Goal: Contribute content: Contribute content

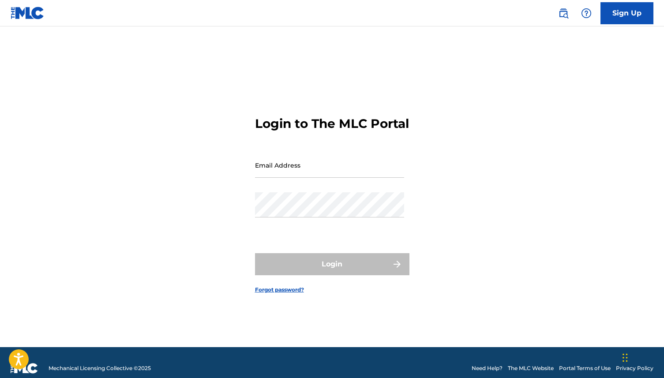
click at [275, 175] on input "Email Address" at bounding box center [329, 165] width 149 height 25
type input "[EMAIL_ADDRESS][DOMAIN_NAME]"
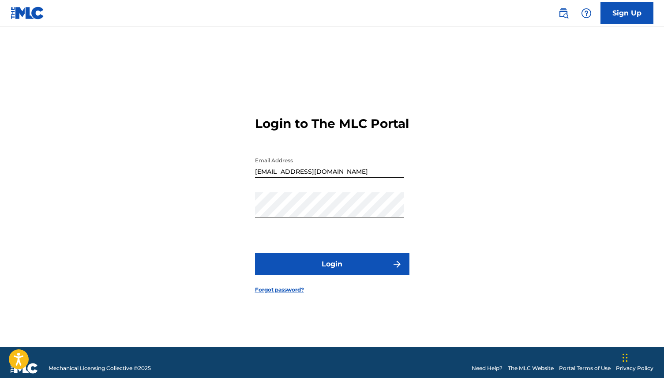
click at [294, 259] on form "Login to The MLC Portal Email Address [EMAIL_ADDRESS][DOMAIN_NAME] Password Log…" at bounding box center [332, 198] width 154 height 299
click at [293, 269] on button "Login" at bounding box center [332, 264] width 154 height 22
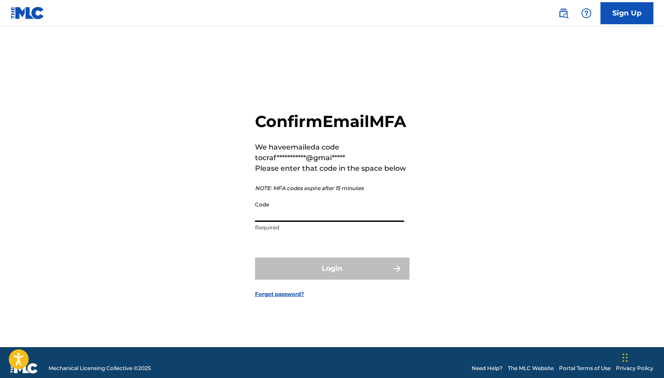
paste input "627994"
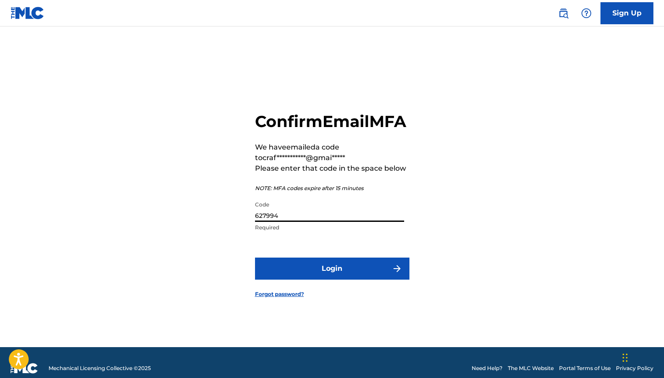
type input "627994"
click at [321, 280] on button "Login" at bounding box center [332, 269] width 154 height 22
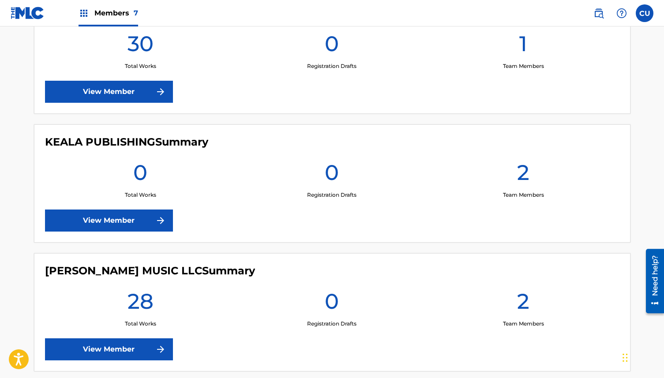
scroll to position [416, 0]
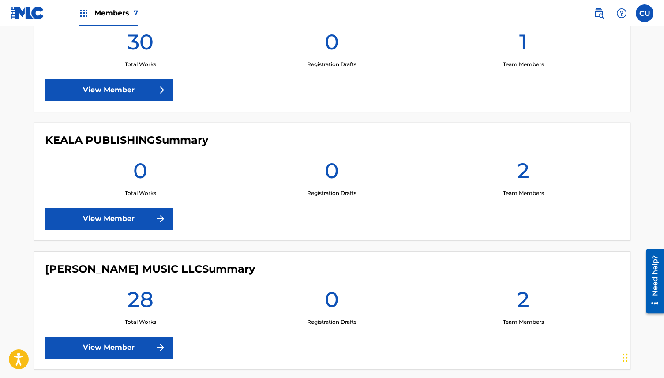
click at [144, 219] on link "View Member" at bounding box center [109, 219] width 128 height 22
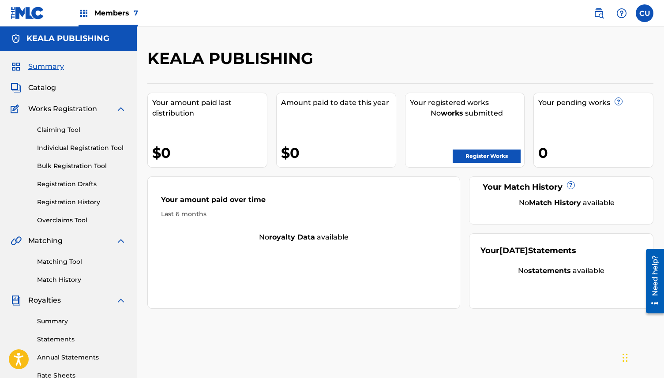
click at [59, 109] on span "Works Registration" at bounding box center [62, 109] width 69 height 11
click at [56, 127] on link "Claiming Tool" at bounding box center [81, 129] width 89 height 9
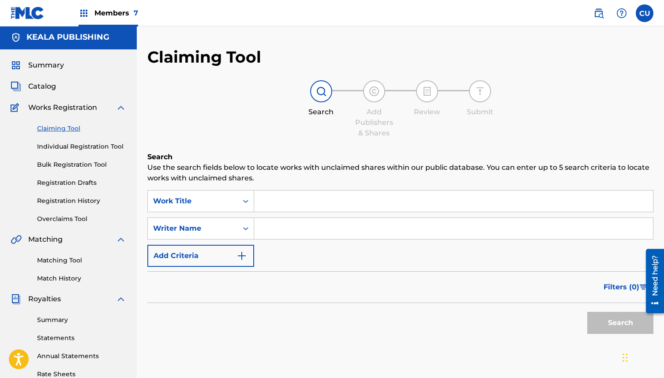
scroll to position [2, 0]
click at [274, 197] on input "Search Form" at bounding box center [453, 200] width 399 height 21
paste input "You're The Reason I'm Drinking So Much"
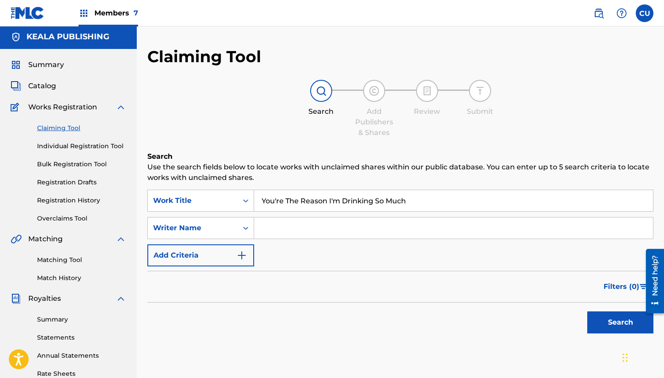
type input "You're The Reason I'm Drinking So Much"
click at [279, 223] on input "Search Form" at bounding box center [453, 227] width 399 height 21
type input "[PERSON_NAME] [PERSON_NAME]"
click at [606, 319] on button "Search" at bounding box center [620, 322] width 66 height 22
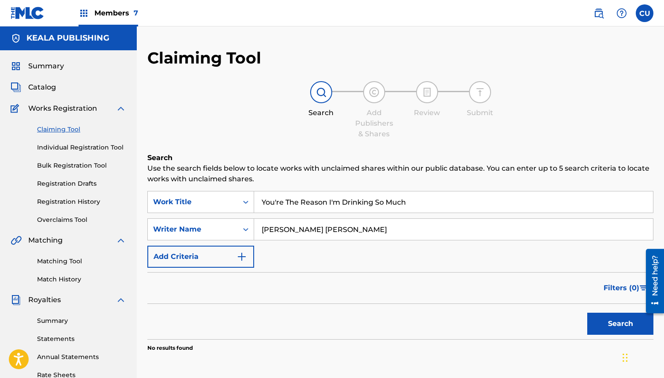
scroll to position [0, 0]
click at [49, 92] on span "Catalog" at bounding box center [42, 87] width 28 height 11
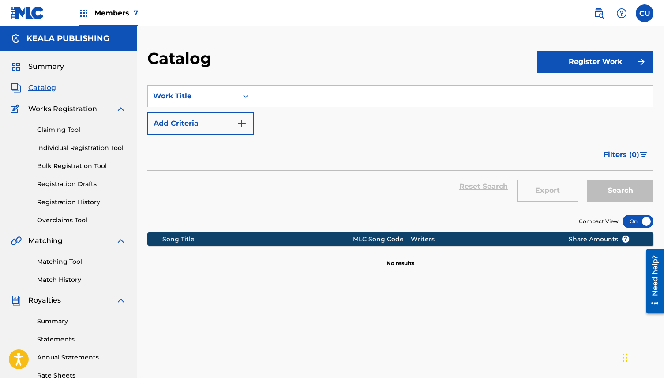
click at [585, 62] on button "Register Work" at bounding box center [595, 62] width 116 height 22
click at [566, 90] on link "Individual" at bounding box center [595, 90] width 116 height 21
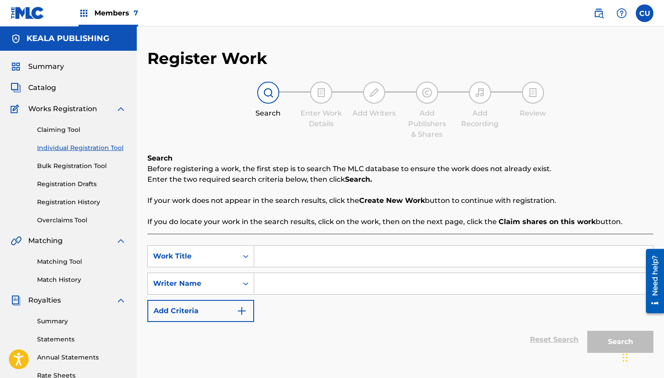
click at [281, 257] on input "Search Form" at bounding box center [453, 256] width 399 height 21
paste input "You're The Reason I'm Drinking So Much"
type input "You're The Reason I'm Drinking So Much"
click at [270, 287] on input "Search Form" at bounding box center [453, 283] width 399 height 21
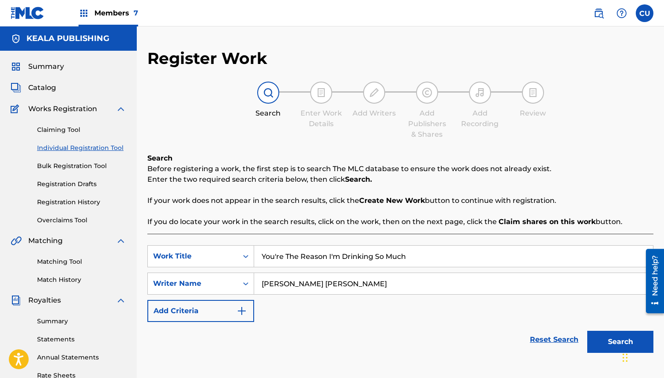
type input "[PERSON_NAME] [PERSON_NAME]"
click at [602, 343] on button "Search" at bounding box center [620, 342] width 66 height 22
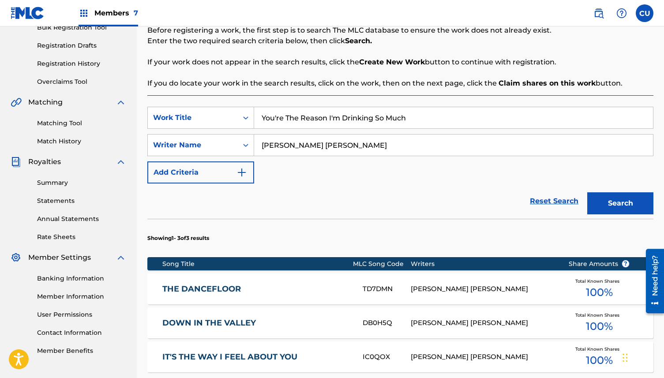
scroll to position [283, 0]
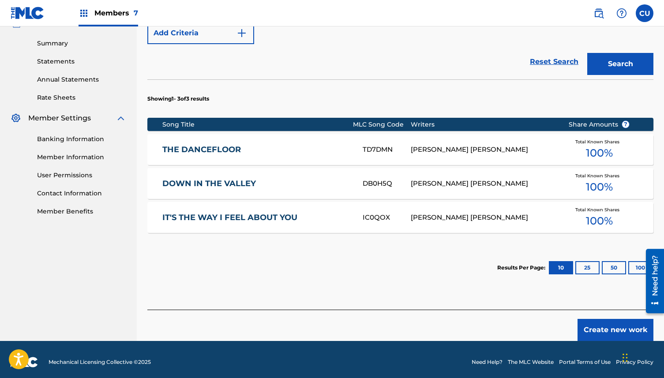
click at [605, 329] on button "Create new work" at bounding box center [615, 330] width 76 height 22
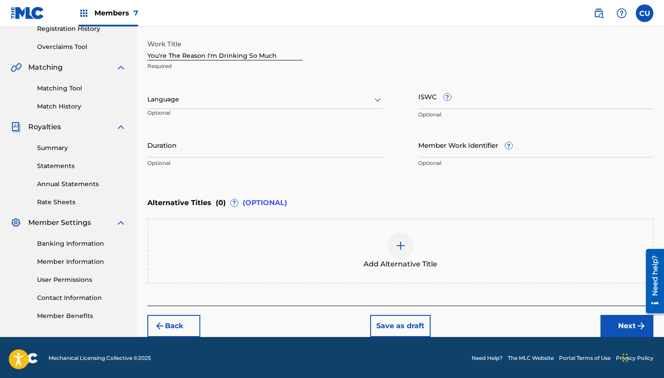
scroll to position [172, 0]
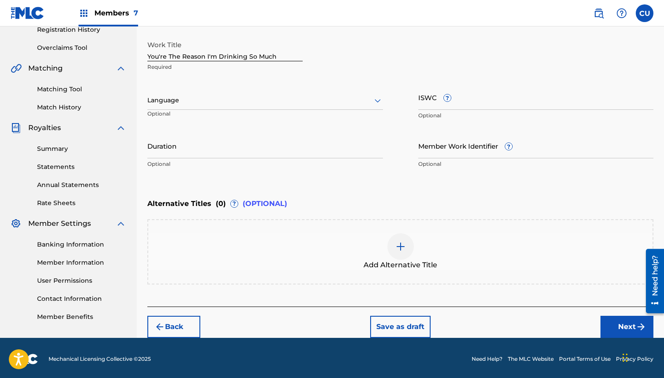
click at [431, 103] on input "ISWC ?" at bounding box center [536, 97] width 236 height 25
paste input "T3346606160"
type input "T3346606160"
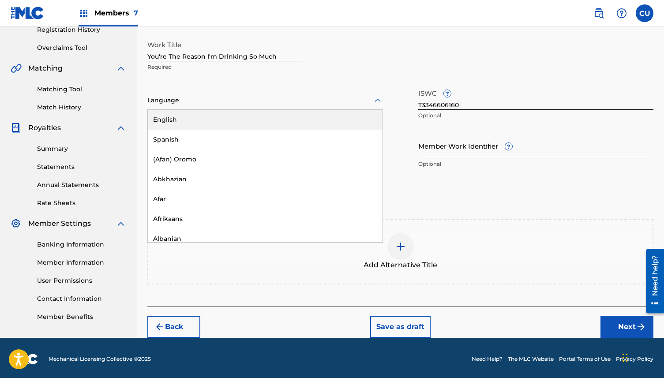
click at [175, 100] on div at bounding box center [265, 100] width 236 height 11
click at [170, 123] on div "English" at bounding box center [265, 120] width 235 height 20
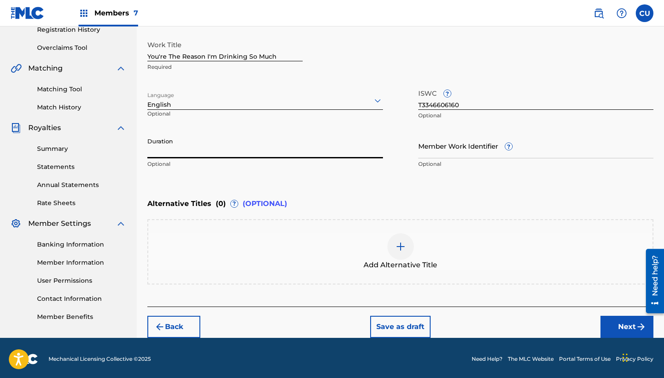
click at [249, 150] on input "Duration" at bounding box center [265, 145] width 236 height 25
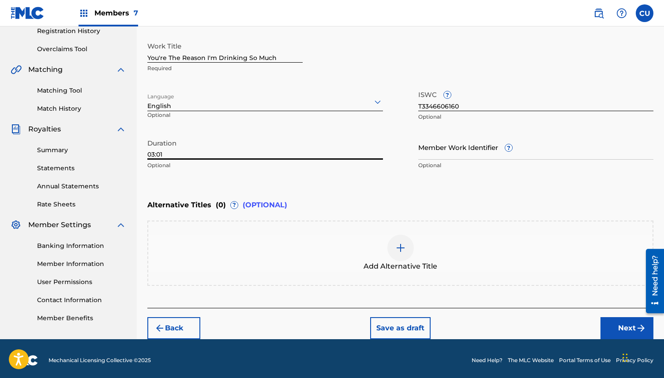
scroll to position [174, 0]
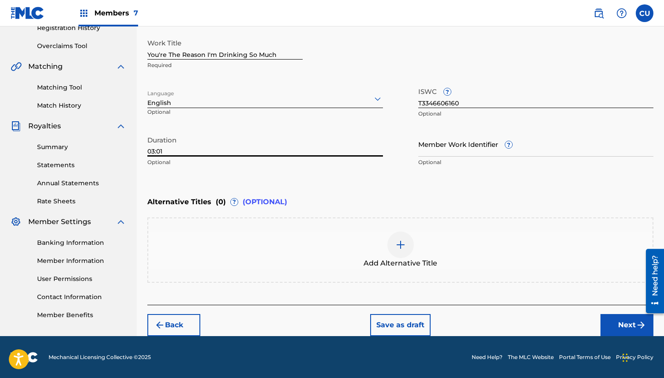
type input "03:01"
click at [620, 325] on button "Next" at bounding box center [626, 325] width 53 height 22
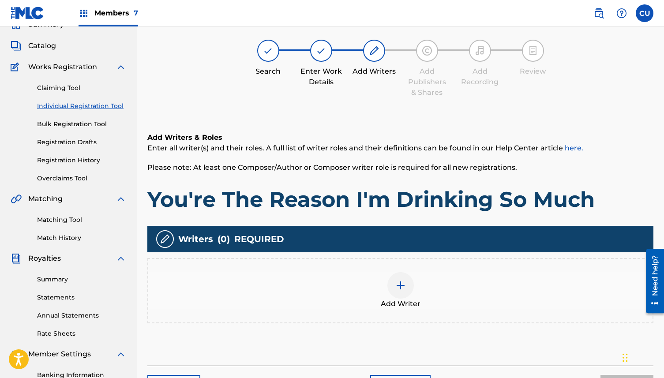
scroll to position [40, 0]
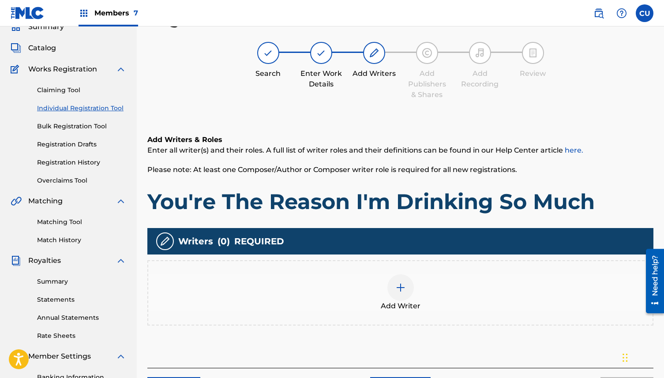
click at [400, 297] on div at bounding box center [400, 287] width 26 height 26
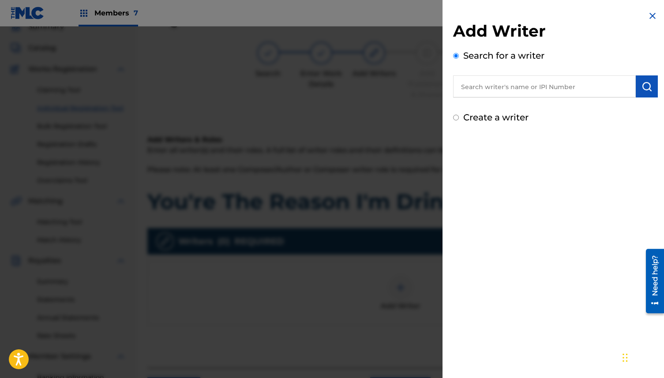
click at [501, 91] on input "text" at bounding box center [544, 86] width 183 height 22
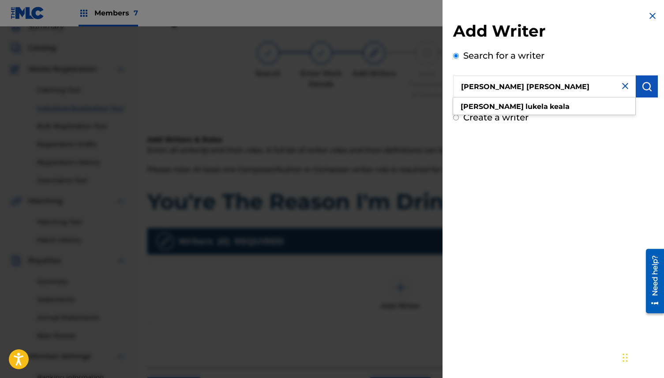
type input "[PERSON_NAME] [PERSON_NAME]"
click at [647, 92] on button "submit" at bounding box center [647, 86] width 22 height 22
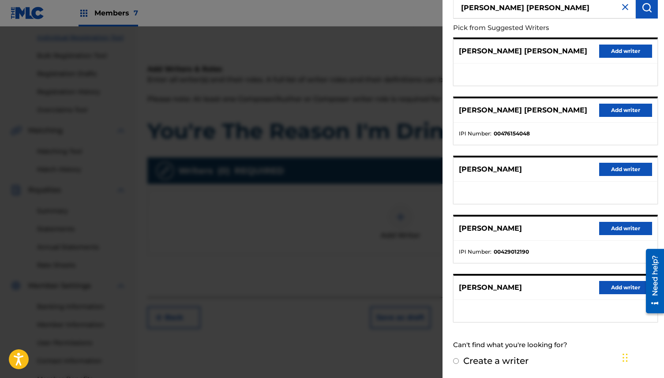
scroll to position [169, 0]
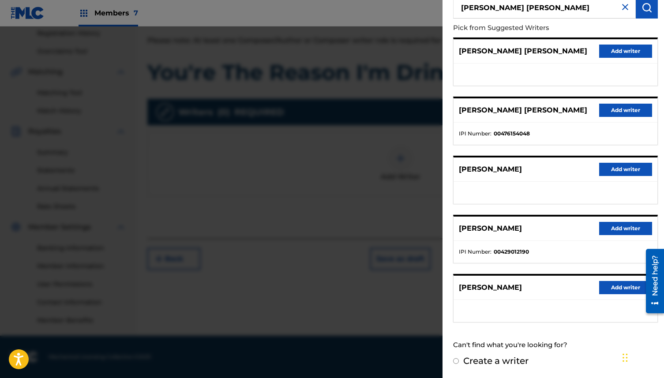
click at [484, 360] on label "Create a writer" at bounding box center [495, 361] width 65 height 11
radio input "true"
click at [459, 360] on input "Create a writer" at bounding box center [456, 361] width 6 height 6
radio input "false"
radio input "true"
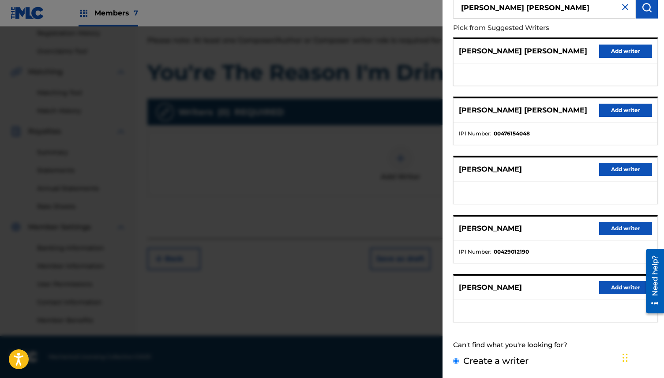
scroll to position [0, 0]
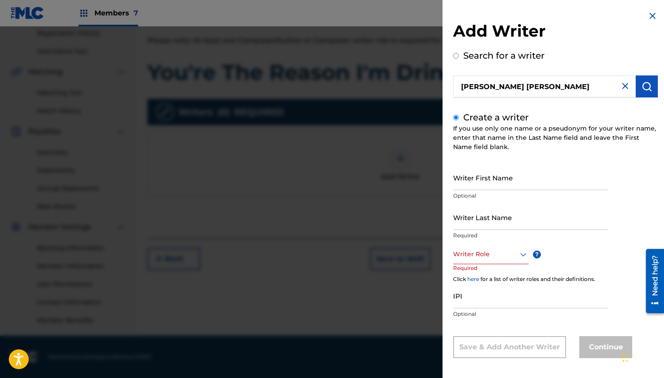
click at [476, 187] on input "Writer First Name" at bounding box center [530, 177] width 155 height 25
type input "[PERSON_NAME]"
click at [471, 223] on input "Writer Last Name" at bounding box center [530, 217] width 155 height 25
type input "KEALA"
click at [627, 217] on div "Writer First Name [PERSON_NAME] Optional Writer Last Name [PERSON_NAME] Require…" at bounding box center [555, 261] width 205 height 193
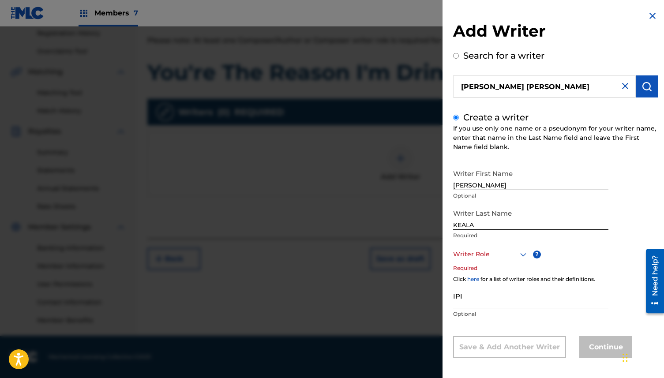
click at [493, 255] on div "Writer Role" at bounding box center [490, 254] width 75 height 20
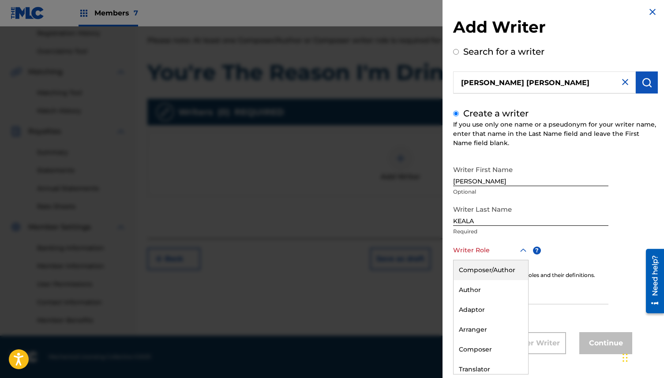
click at [488, 268] on div "Composer/Author" at bounding box center [491, 270] width 75 height 20
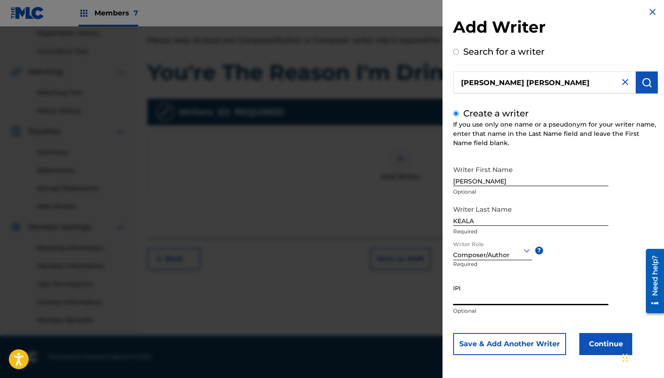
paste input "429012190"
type input "429012190"
click at [598, 341] on button "Continue" at bounding box center [605, 344] width 53 height 22
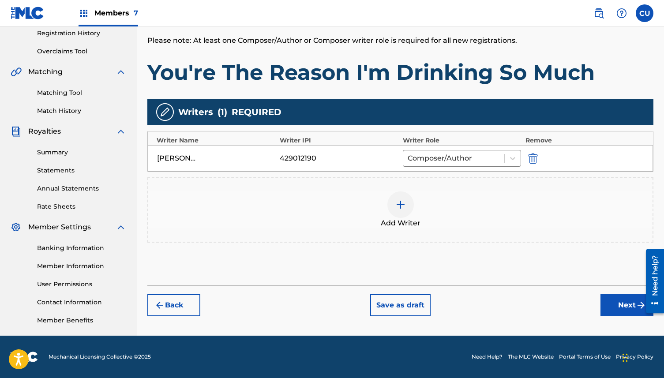
click at [195, 160] on div "[PERSON_NAME] [PERSON_NAME]" at bounding box center [177, 158] width 40 height 11
click at [188, 160] on div "[PERSON_NAME] [PERSON_NAME]" at bounding box center [177, 158] width 40 height 11
click at [633, 308] on button "Next" at bounding box center [626, 305] width 53 height 22
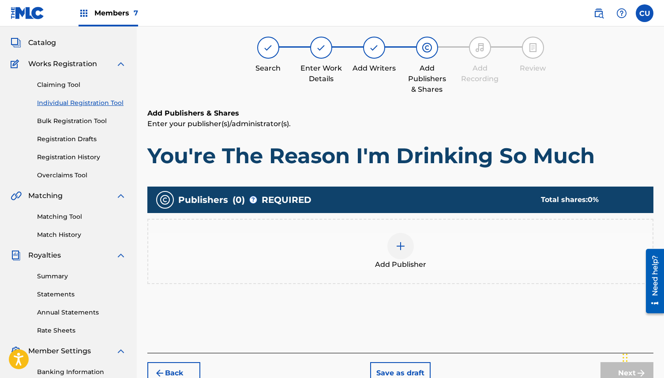
scroll to position [40, 0]
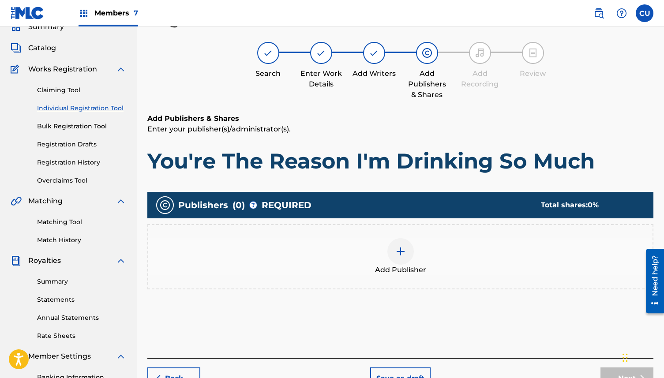
click at [410, 259] on div "Add Publisher" at bounding box center [400, 256] width 504 height 37
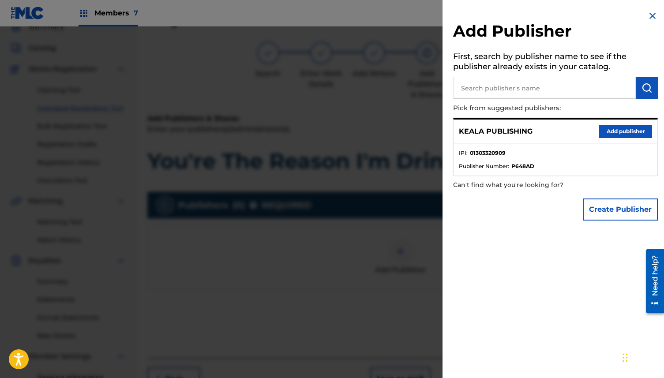
click at [611, 137] on button "Add publisher" at bounding box center [625, 131] width 53 height 13
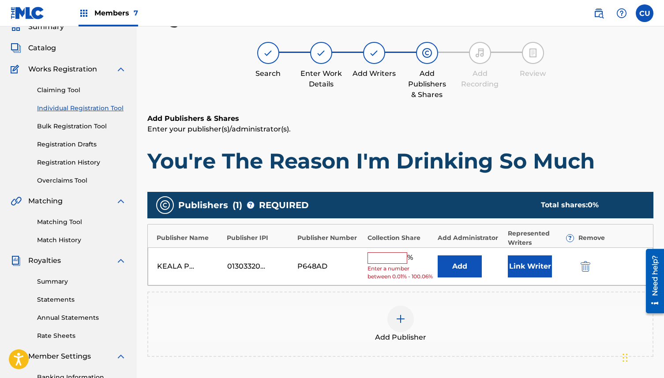
click at [385, 259] on input "text" at bounding box center [387, 257] width 40 height 11
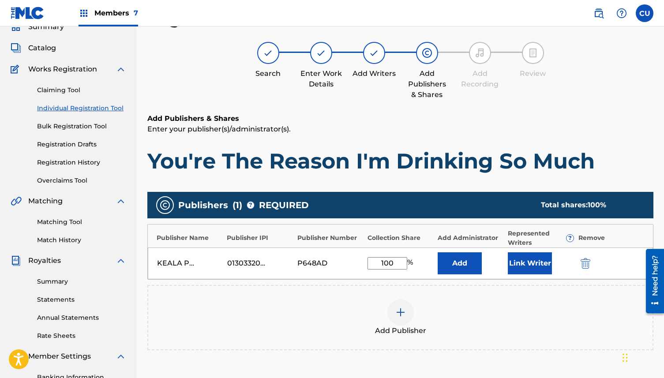
type input "100"
click at [524, 263] on button "Link Writer" at bounding box center [530, 263] width 44 height 22
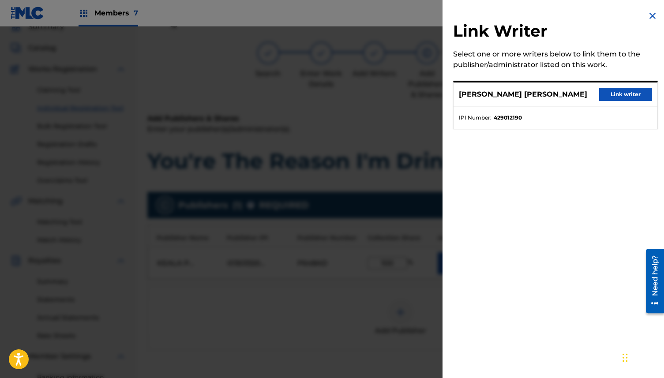
click at [616, 97] on button "Link writer" at bounding box center [625, 94] width 53 height 13
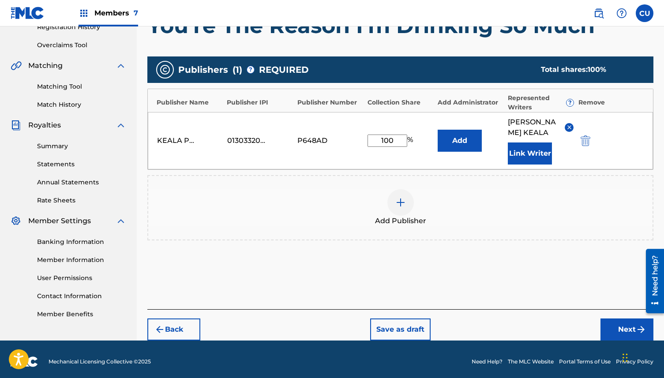
click at [621, 329] on button "Next" at bounding box center [626, 330] width 53 height 22
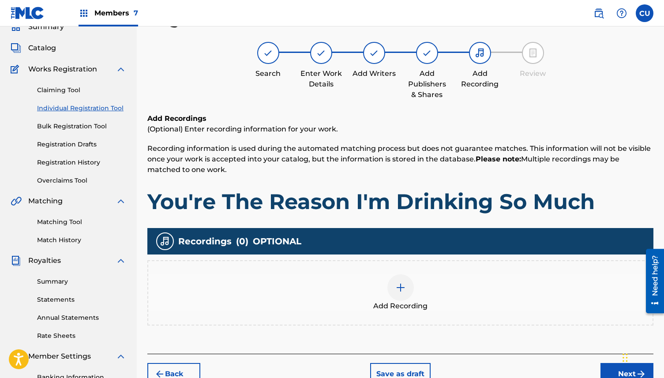
click at [397, 282] on img at bounding box center [400, 287] width 11 height 11
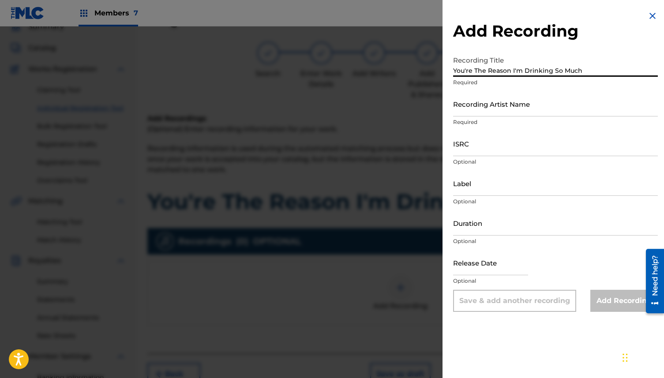
type input "You're The Reason I'm Drinking So Much"
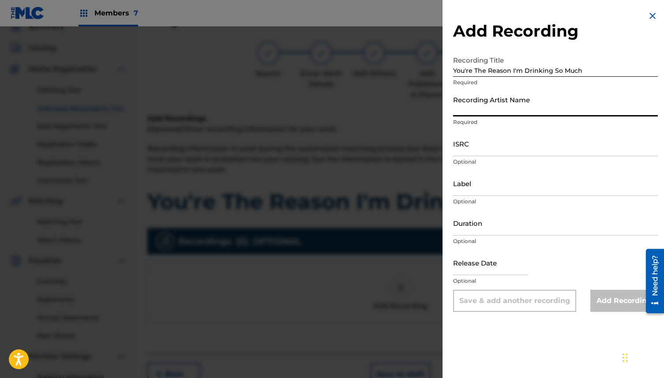
click at [479, 104] on input "Recording Artist Name" at bounding box center [555, 103] width 205 height 25
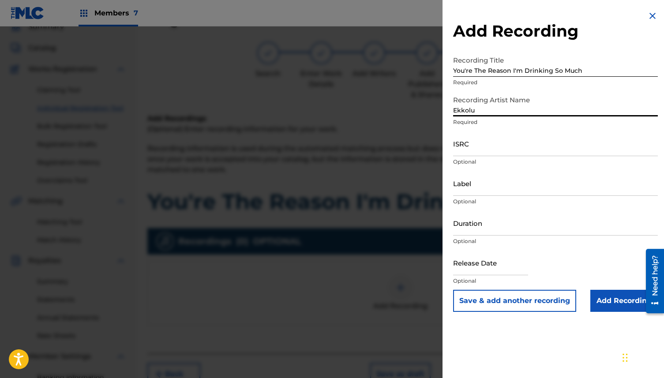
type input "Ekkolu"
click at [464, 151] on input "ISRC" at bounding box center [555, 143] width 205 height 25
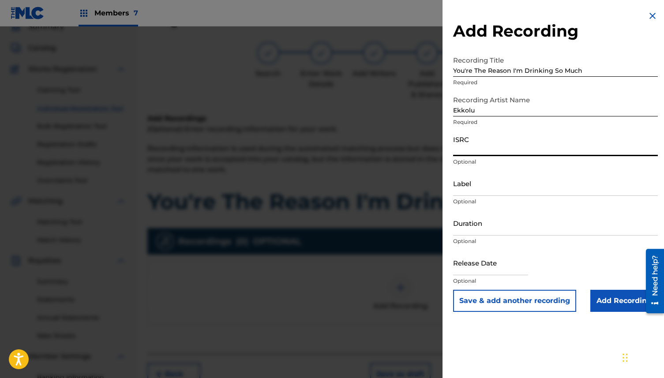
click at [465, 149] on input "ISRC" at bounding box center [555, 143] width 205 height 25
paste input "TCAJW2540350"
type input "TCAJW2540350"
click at [480, 189] on input "Label" at bounding box center [555, 183] width 205 height 25
type input "Waiehu Records"
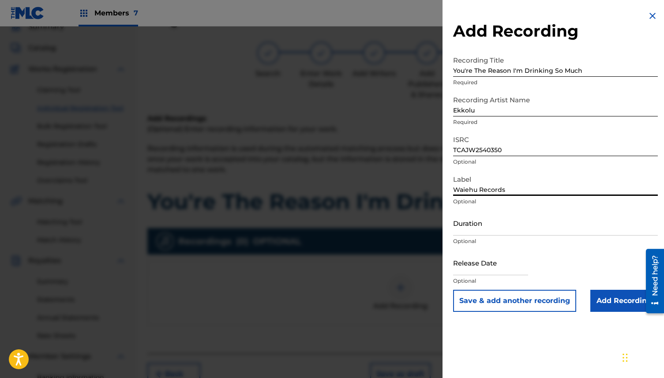
click at [473, 232] on input "Duration" at bounding box center [555, 222] width 205 height 25
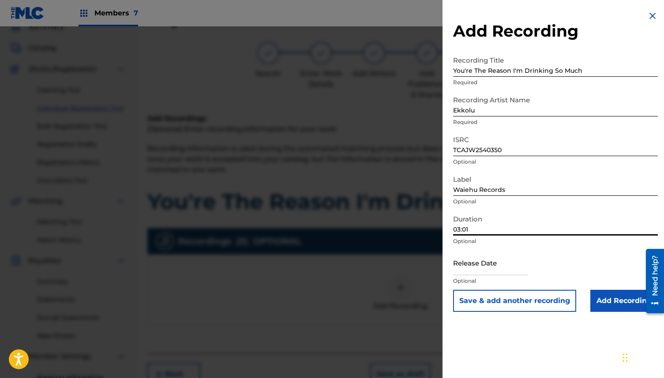
type input "03:01"
click at [501, 266] on input "text" at bounding box center [490, 262] width 75 height 25
select select "7"
select select "2025"
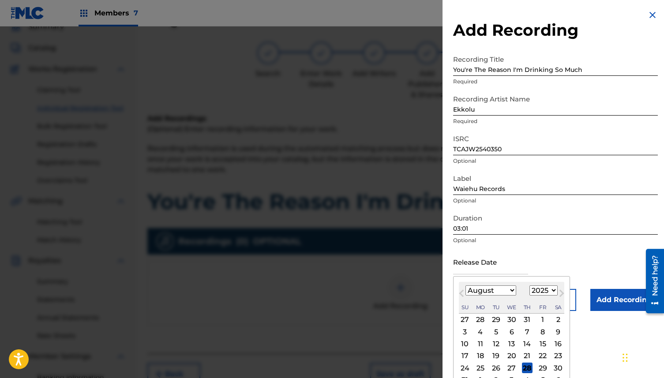
scroll to position [2, 0]
click at [495, 333] on div "5" at bounding box center [496, 331] width 11 height 11
type input "[DATE]"
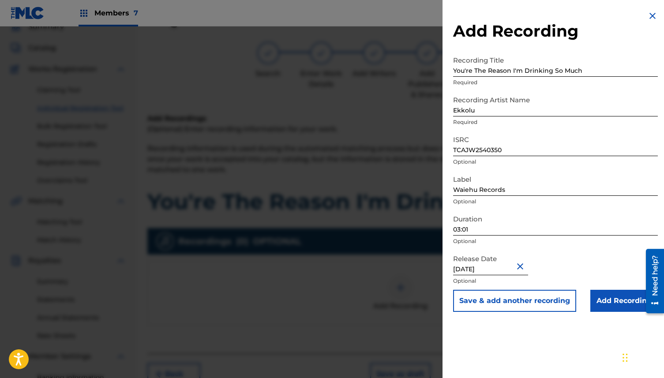
click at [617, 309] on input "Add Recording" at bounding box center [623, 301] width 67 height 22
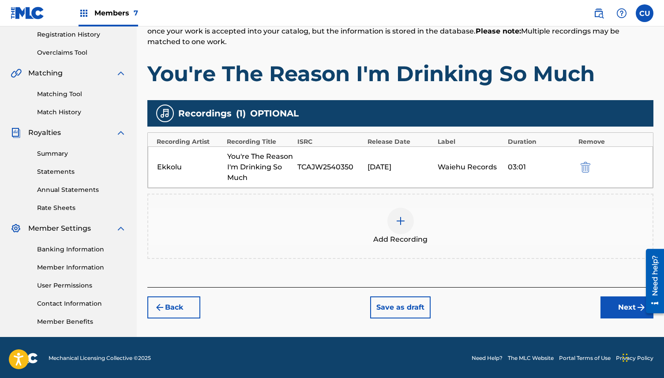
scroll to position [167, 0]
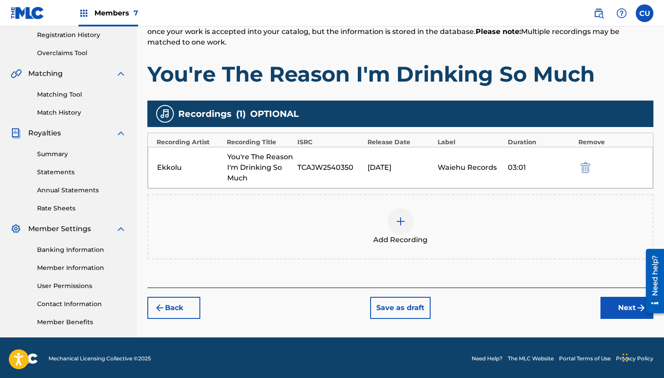
click at [589, 166] on img "submit" at bounding box center [586, 167] width 10 height 11
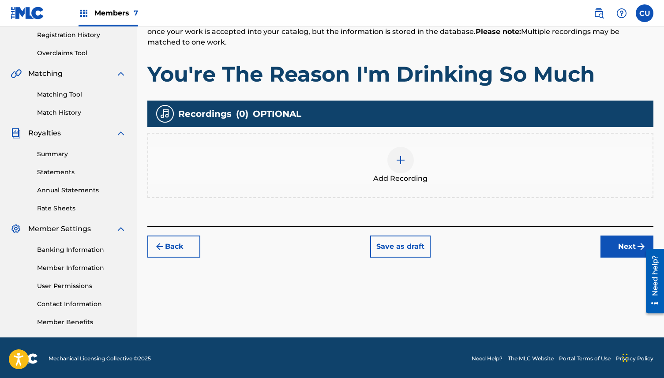
click at [396, 162] on img at bounding box center [400, 160] width 11 height 11
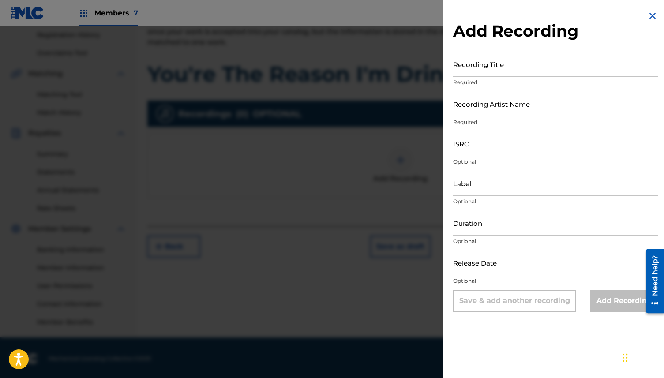
click at [482, 67] on input "Recording Title" at bounding box center [555, 64] width 205 height 25
paste input "You're The Reason I'm Drinking so Much"
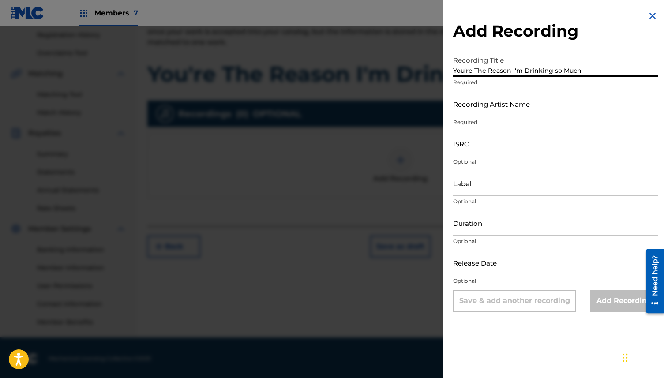
type input "You're The Reason I'm Drinking so Much"
click at [480, 98] on input "Recording Artist Name" at bounding box center [555, 103] width 205 height 25
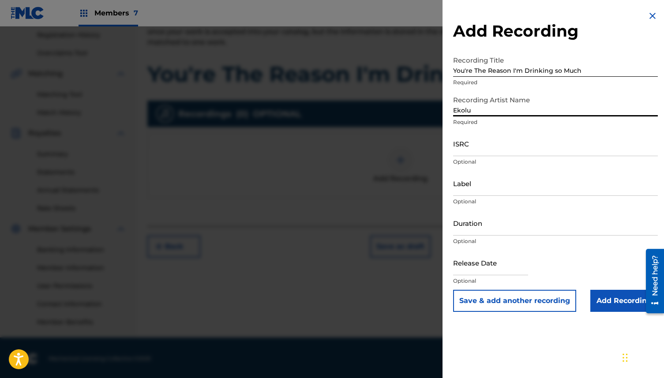
type input "Ekolu"
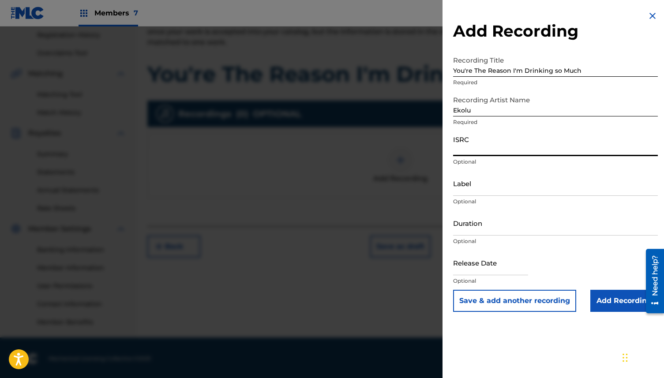
click at [493, 139] on input "ISRC" at bounding box center [555, 143] width 205 height 25
click at [474, 143] on input "ISRC" at bounding box center [555, 143] width 205 height 25
paste input "TCAJW2540350"
type input "TCAJW2540350"
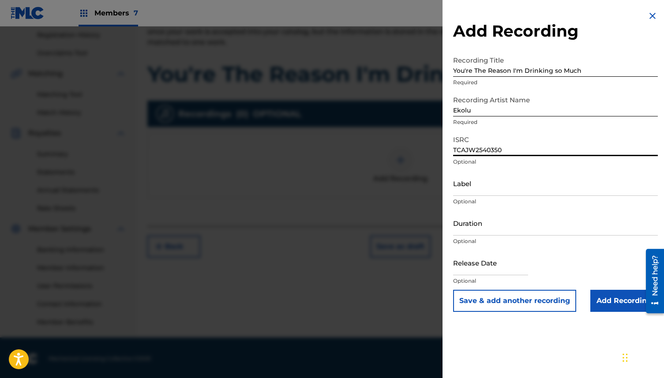
click at [471, 185] on input "Label" at bounding box center [555, 183] width 205 height 25
type input "Waiehu Records"
click at [482, 225] on input "Duration" at bounding box center [555, 222] width 205 height 25
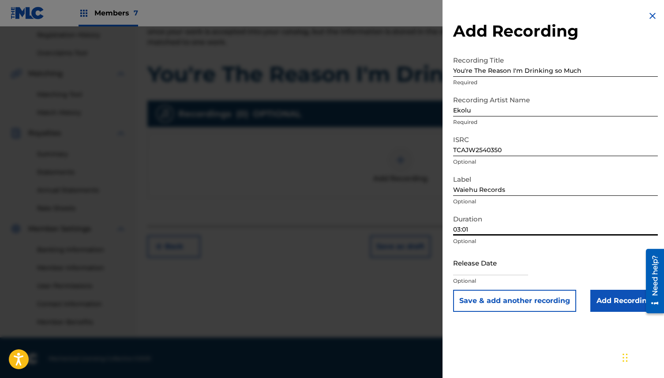
type input "03:01"
click at [487, 259] on input "text" at bounding box center [490, 262] width 75 height 25
select select "7"
select select "2025"
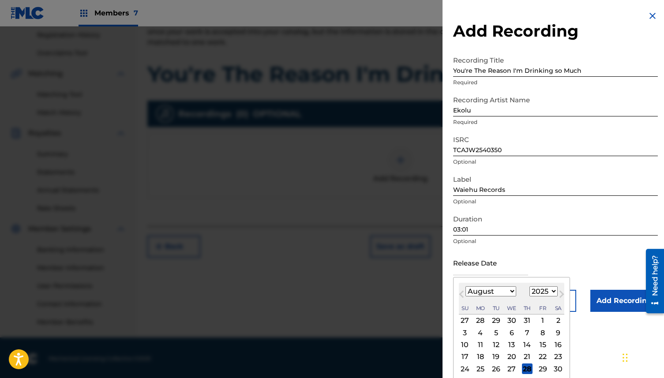
click at [493, 334] on div "5" at bounding box center [496, 332] width 11 height 11
type input "[DATE]"
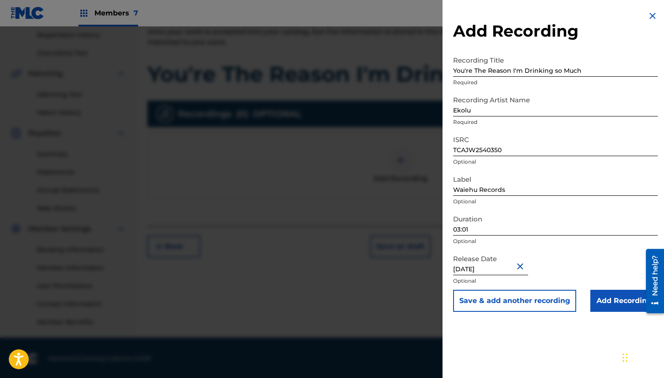
click at [600, 307] on input "Add Recording" at bounding box center [623, 301] width 67 height 22
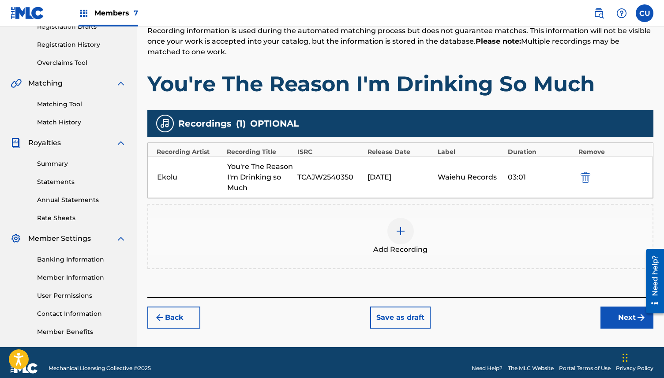
scroll to position [158, 0]
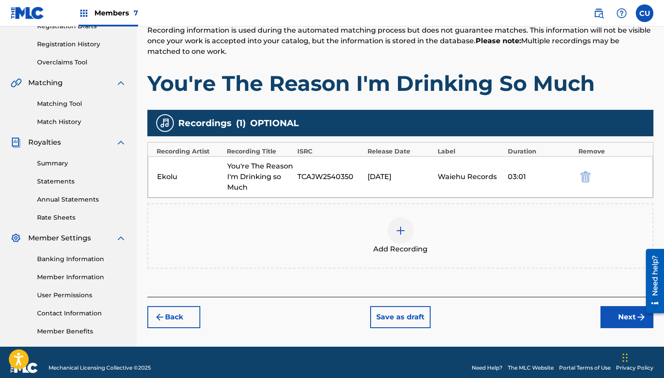
click at [185, 309] on button "Back" at bounding box center [173, 317] width 53 height 22
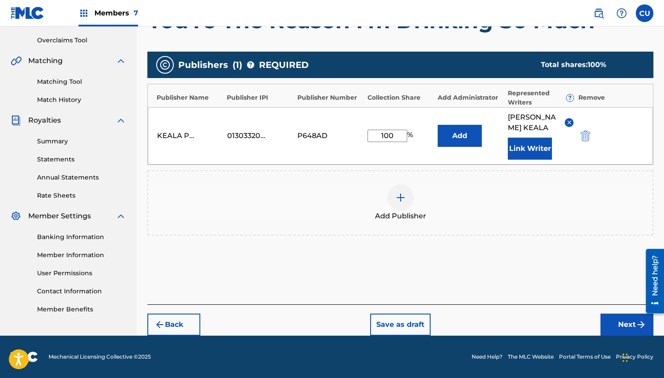
click at [181, 319] on button "Back" at bounding box center [173, 325] width 53 height 22
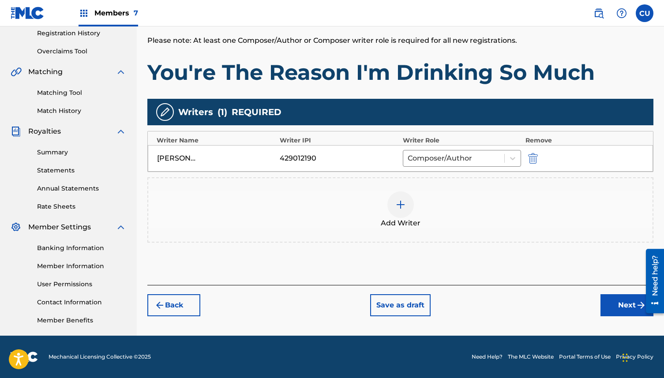
click at [178, 311] on button "Back" at bounding box center [173, 305] width 53 height 22
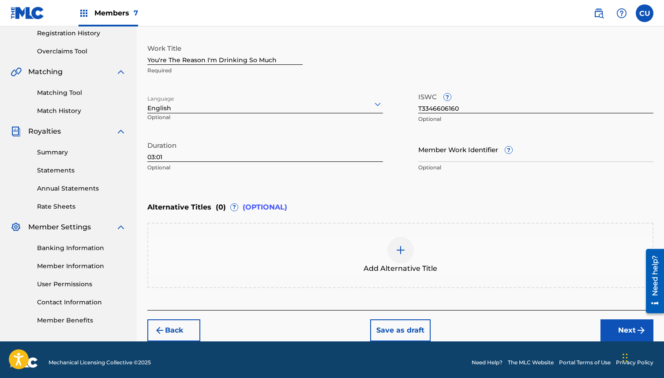
click at [180, 63] on input "You're The Reason I'm Drinking So Much" at bounding box center [224, 52] width 155 height 25
click at [171, 60] on input "You're The Reason I'm Drinking So Much" at bounding box center [224, 52] width 155 height 25
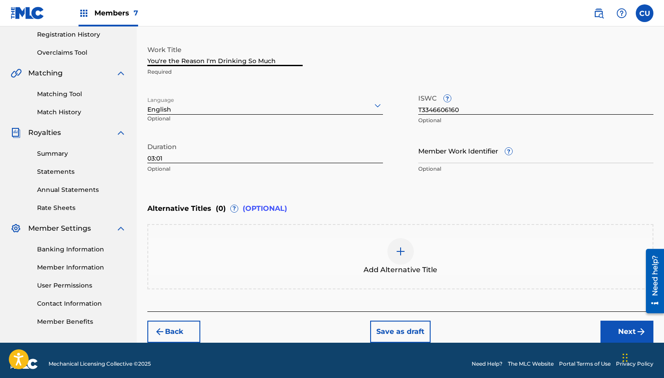
scroll to position [167, 0]
click at [251, 63] on input "You're the Reason I'm Drinking So Much" at bounding box center [224, 53] width 155 height 25
type input "You're the Reason I'm Drinking so Much"
click at [609, 332] on button "Next" at bounding box center [626, 332] width 53 height 22
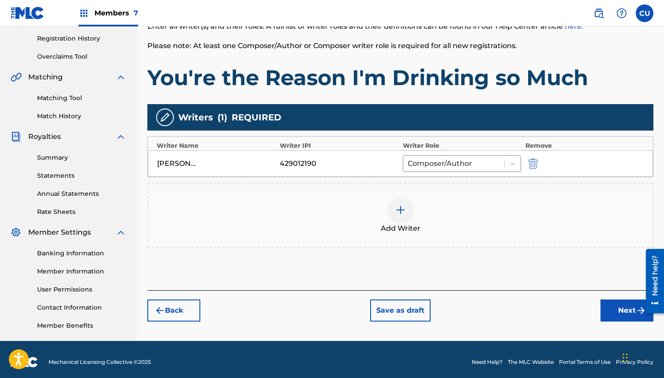
scroll to position [162, 0]
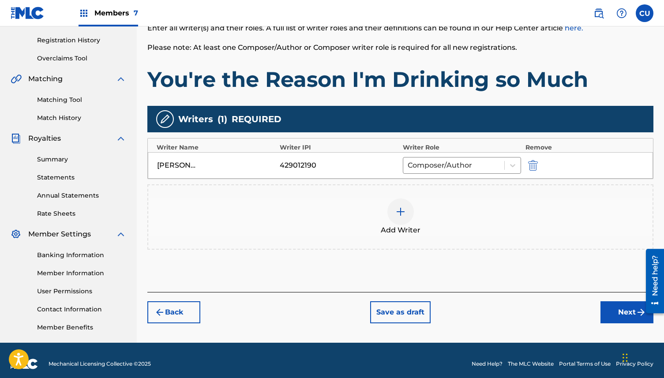
click at [613, 309] on button "Next" at bounding box center [626, 312] width 53 height 22
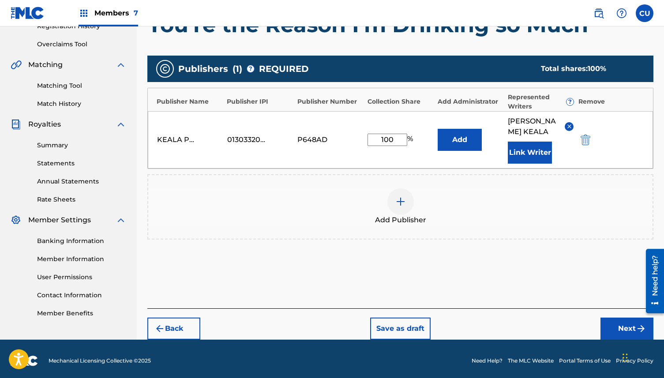
click at [616, 326] on button "Next" at bounding box center [626, 329] width 53 height 22
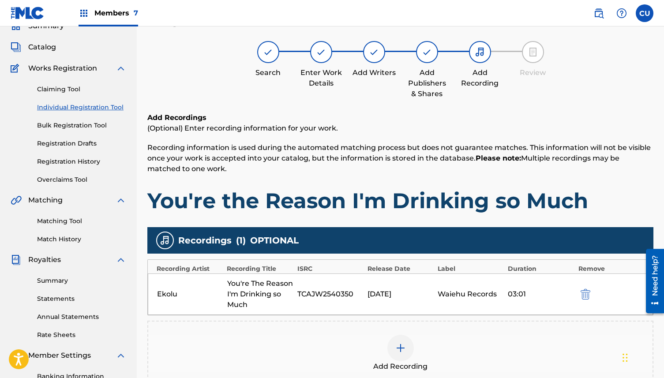
scroll to position [41, 0]
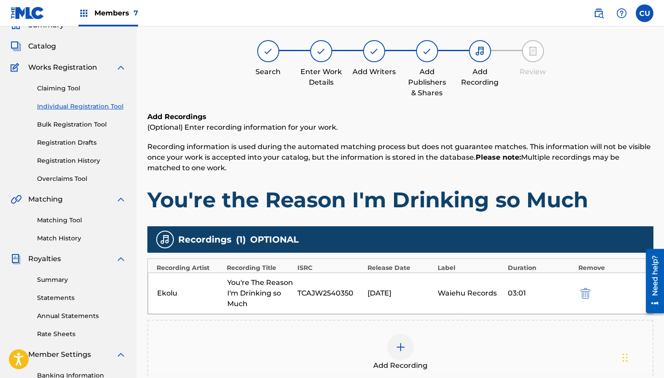
click at [584, 292] on img "submit" at bounding box center [586, 293] width 10 height 11
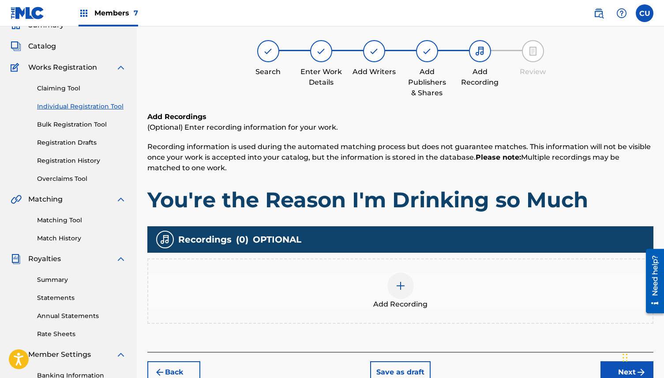
click at [302, 203] on h1 "You're the Reason I'm Drinking so Much" at bounding box center [400, 200] width 506 height 26
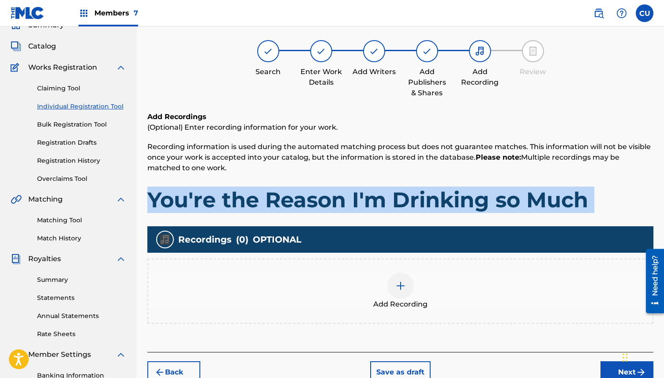
click at [302, 203] on h1 "You're the Reason I'm Drinking so Much" at bounding box center [400, 200] width 506 height 26
copy h1 "You're the Reason I'm Drinking so Much"
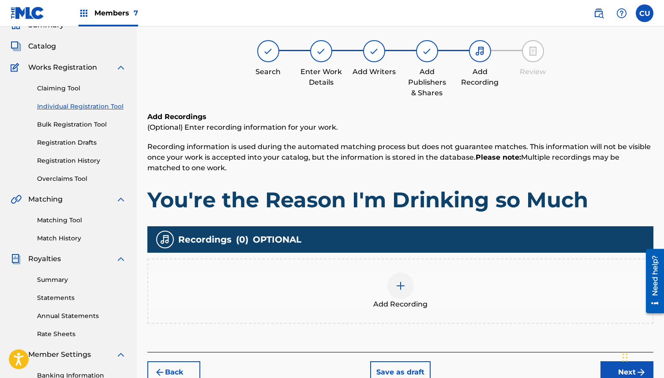
click at [391, 291] on div at bounding box center [400, 286] width 26 height 26
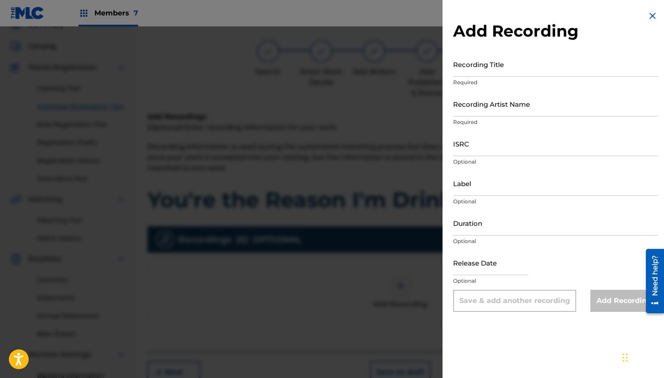
click at [466, 68] on input "Recording Title" at bounding box center [555, 64] width 205 height 25
paste input "You're the Reason I'm Drinking so Much"
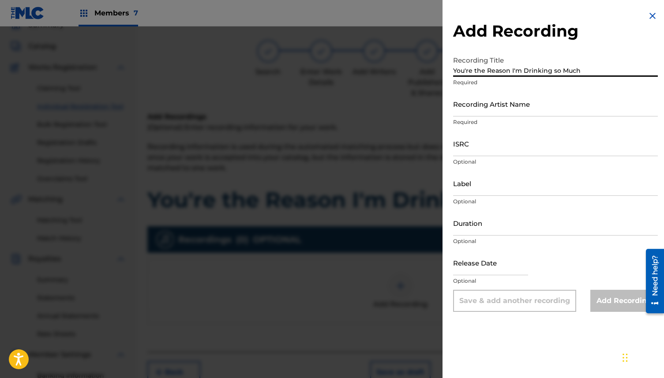
type input "You're the Reason I'm Drinking so Much"
click at [480, 108] on input "Recording Artist Name" at bounding box center [555, 103] width 205 height 25
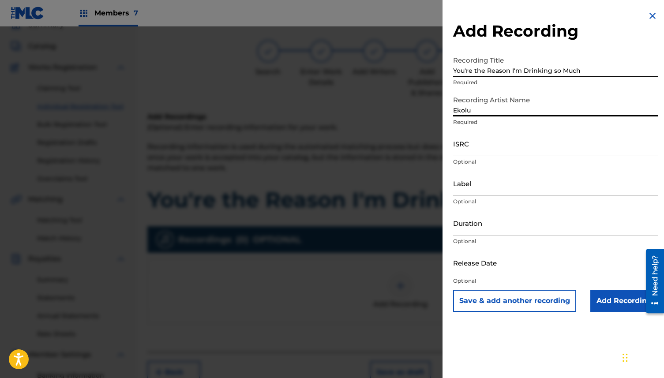
type input "Ekolu"
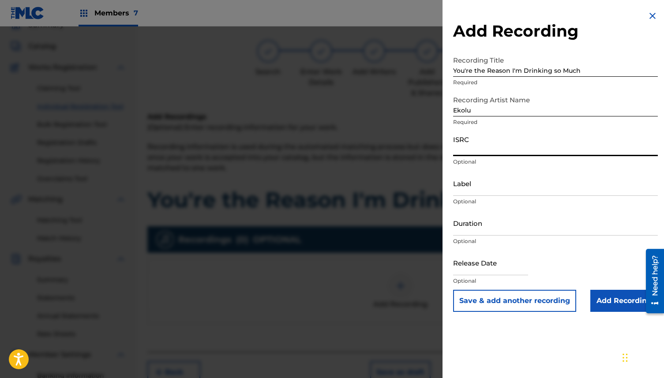
click at [481, 145] on input "ISRC" at bounding box center [555, 143] width 205 height 25
paste input "You're the Reason I'm Drinking so Much"
type input "You're the Reason I'm Drinking so Much"
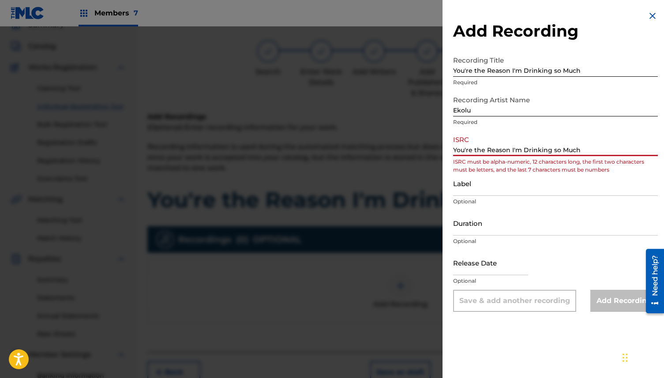
click at [489, 150] on input "You're the Reason I'm Drinking so Much" at bounding box center [555, 143] width 205 height 25
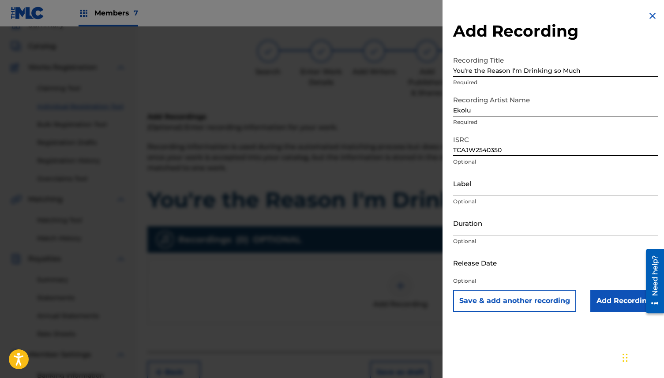
type input "TCAJW2540350"
click at [473, 185] on input "Label" at bounding box center [555, 183] width 205 height 25
type input "Waiehu Records"
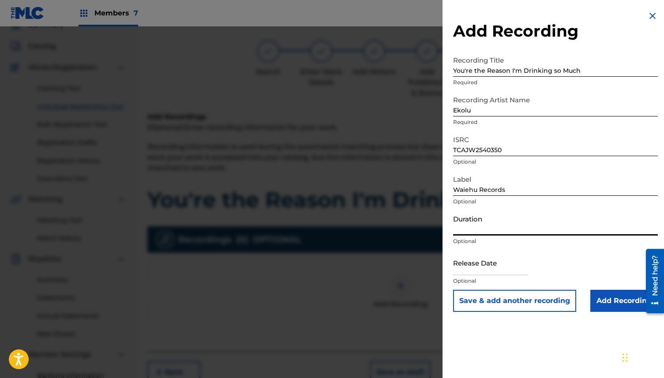
click at [499, 229] on input "Duration" at bounding box center [555, 222] width 205 height 25
type input "03:01"
click at [487, 266] on input "text" at bounding box center [490, 262] width 75 height 25
select select "7"
select select "2025"
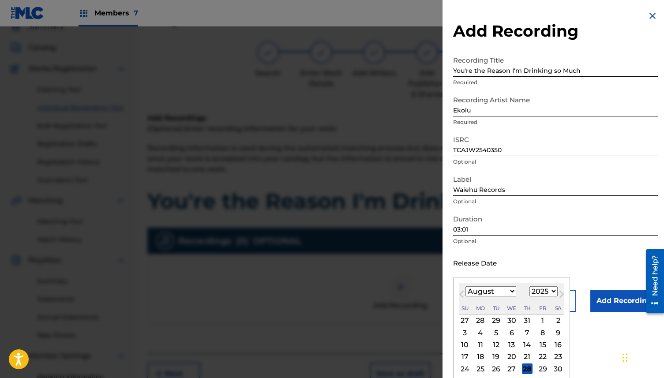
scroll to position [40, 0]
click at [497, 334] on div "5" at bounding box center [496, 332] width 11 height 11
type input "[DATE]"
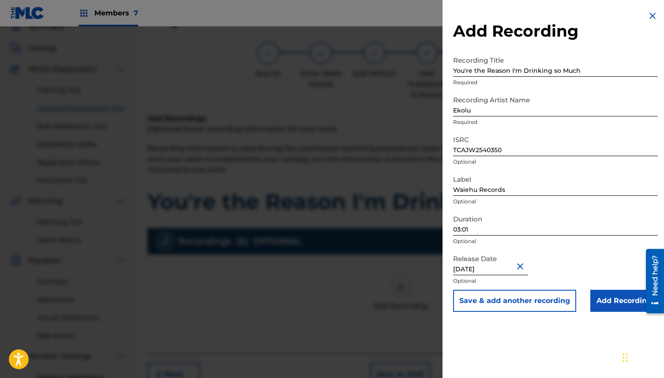
click at [605, 311] on input "Add Recording" at bounding box center [623, 301] width 67 height 22
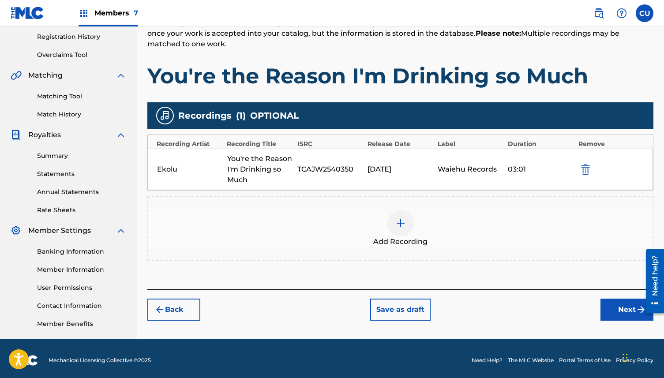
scroll to position [164, 0]
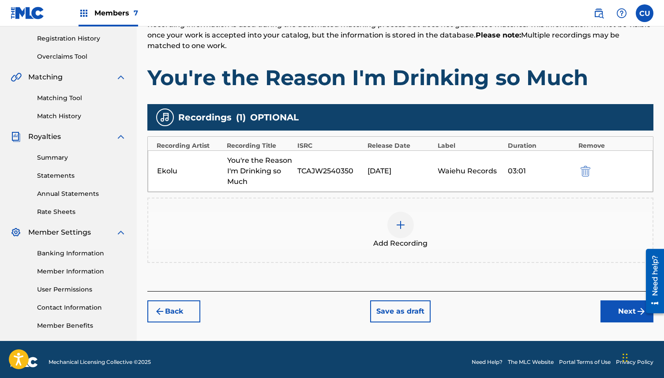
click at [620, 310] on button "Next" at bounding box center [626, 311] width 53 height 22
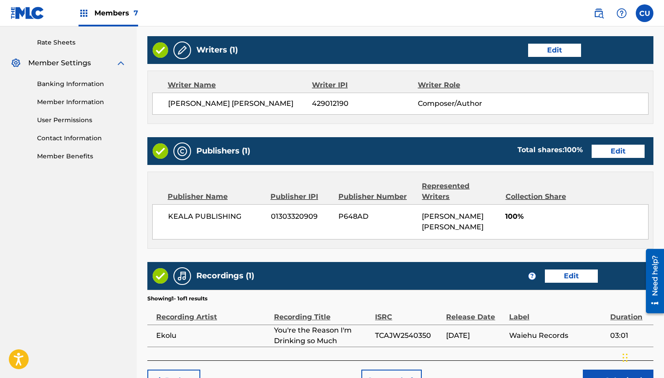
scroll to position [367, 0]
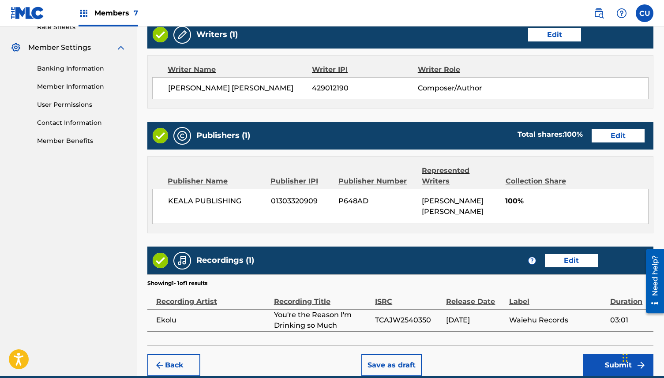
click at [610, 345] on div "Back Save as draft Submit" at bounding box center [400, 360] width 506 height 31
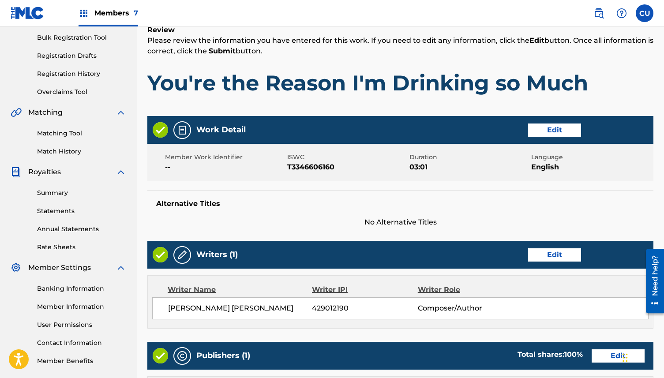
scroll to position [112, 0]
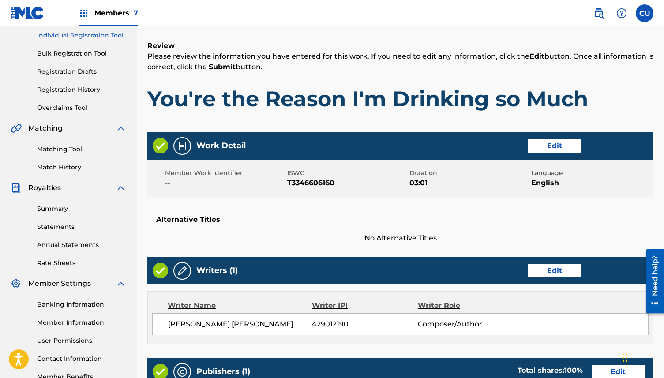
click at [536, 142] on button "Edit" at bounding box center [554, 145] width 53 height 13
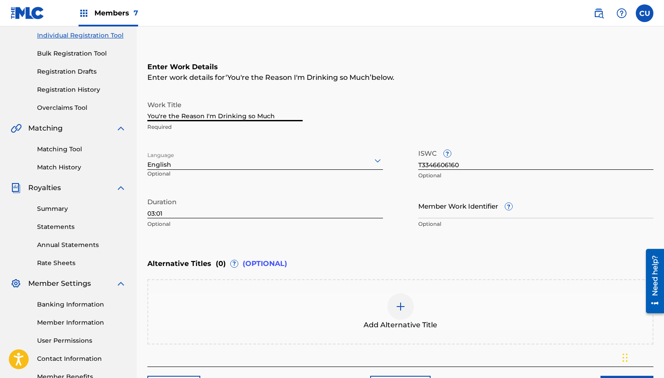
click at [217, 117] on input "You're the Reason I'm Drinking so Much" at bounding box center [224, 108] width 155 height 25
click at [217, 116] on input "You're the Reason I'm Drinking so Much" at bounding box center [224, 108] width 155 height 25
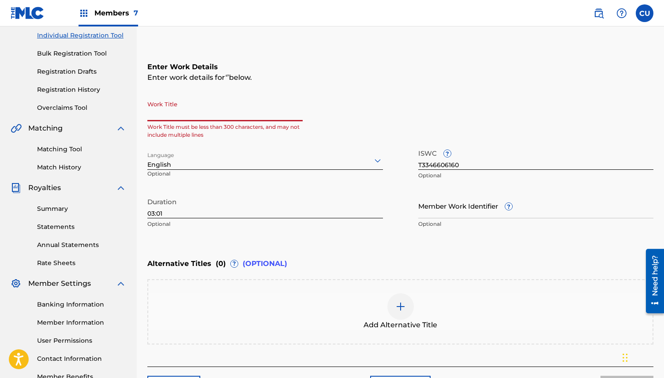
click at [176, 112] on input "Work Title" at bounding box center [224, 108] width 155 height 25
paste input "YOU RE THE REASON I M DRINKING SO MUCH"
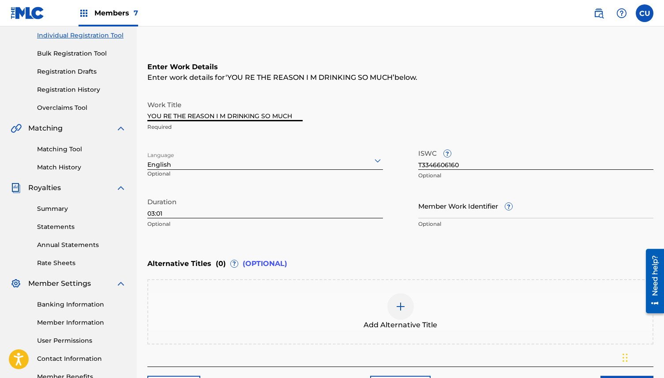
type input "YOU RE THE REASON I M DRINKING SO MUCH"
click at [394, 105] on div "Work Title YOU RE THE REASON I M DRINKING SO MUCH Required" at bounding box center [400, 116] width 506 height 40
click at [206, 112] on input "YOU RE THE REASON I M DRINKING SO MUCH" at bounding box center [224, 108] width 155 height 25
click at [206, 111] on input "YOU RE THE REASON I M DRINKING SO MUCH" at bounding box center [224, 108] width 155 height 25
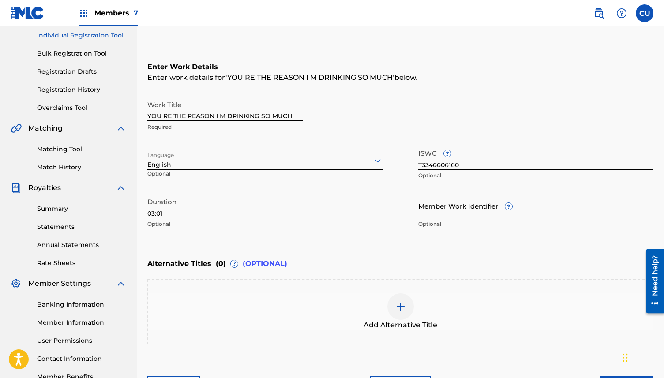
click at [221, 116] on input "YOU RE THE REASON I M DRINKING SO MUCH" at bounding box center [224, 108] width 155 height 25
click at [235, 110] on input "YOU RE THE REASON I M DRINKING SO MUCH" at bounding box center [224, 108] width 155 height 25
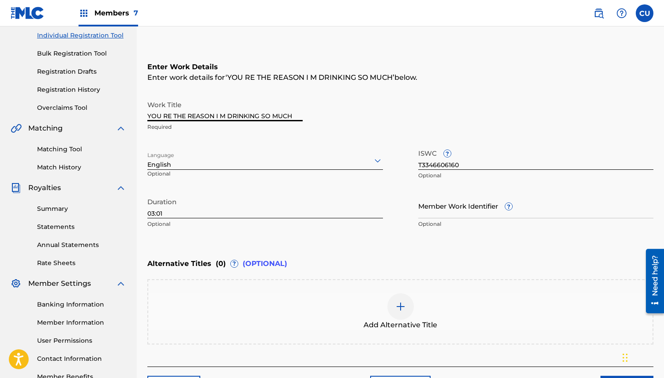
click at [235, 110] on input "YOU RE THE REASON I M DRINKING SO MUCH" at bounding box center [224, 108] width 155 height 25
click at [398, 313] on div at bounding box center [400, 306] width 26 height 26
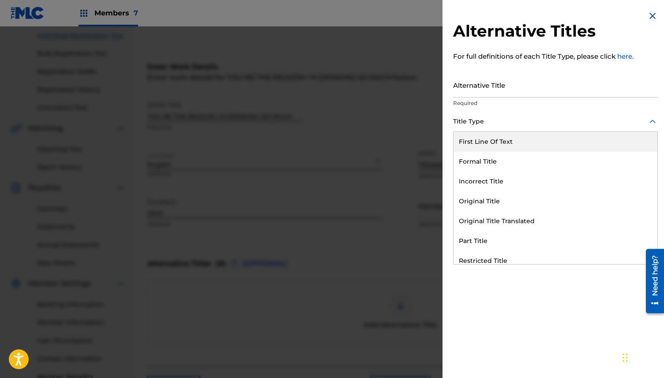
click at [485, 124] on div at bounding box center [555, 121] width 205 height 11
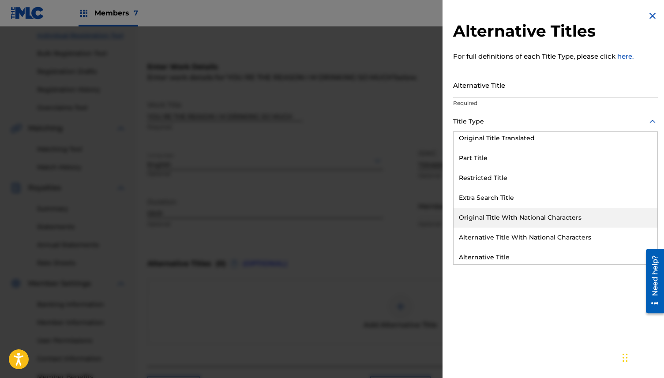
scroll to position [0, 0]
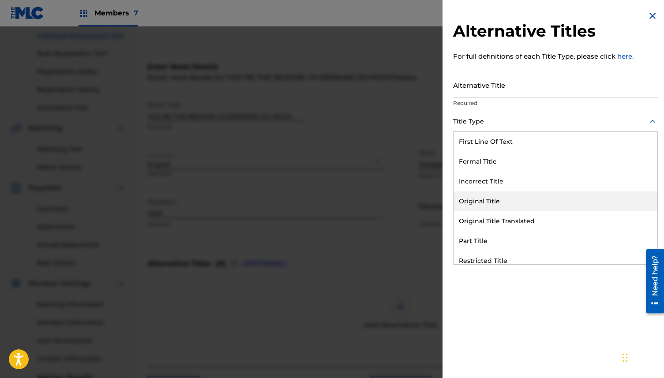
click at [510, 206] on div "Original Title" at bounding box center [556, 201] width 204 height 20
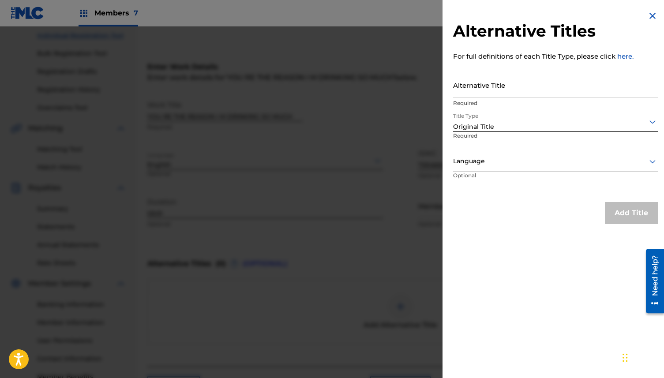
click at [648, 19] on img at bounding box center [652, 16] width 11 height 11
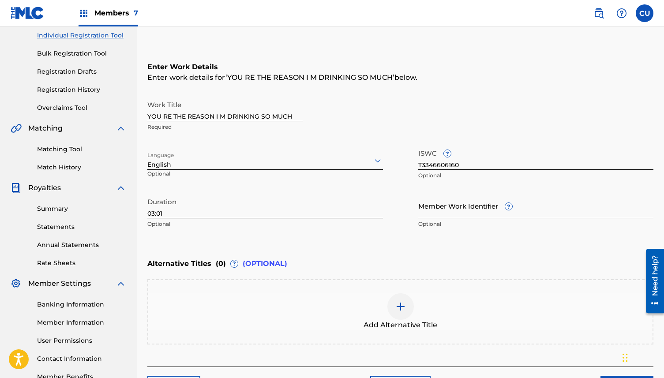
click at [193, 117] on input "YOU RE THE REASON I M DRINKING SO MUCH" at bounding box center [224, 108] width 155 height 25
click at [311, 135] on div "Work Title YOU RE THE REASON I M DRINKING SO MUCH Required" at bounding box center [400, 116] width 506 height 40
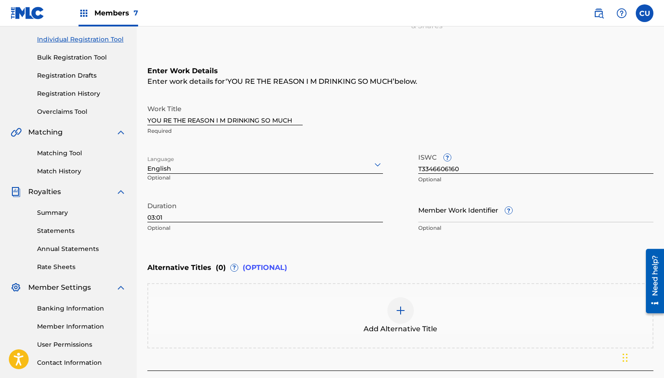
scroll to position [174, 0]
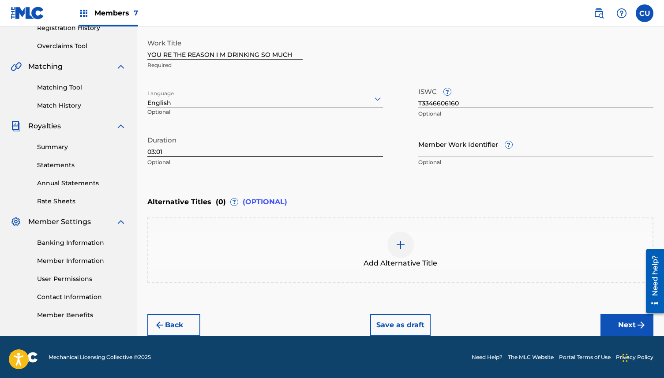
click at [394, 325] on button "Save as draft" at bounding box center [400, 325] width 60 height 22
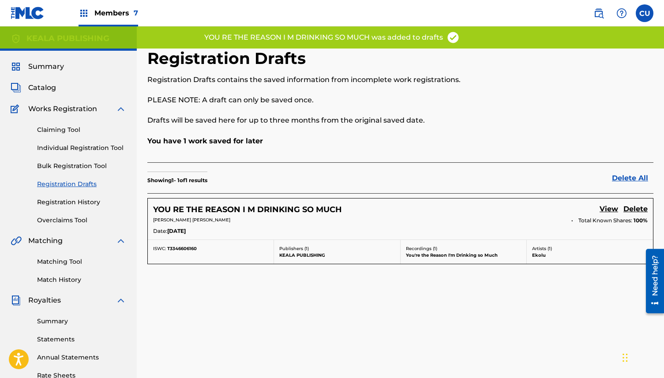
click at [23, 18] on img at bounding box center [28, 13] width 34 height 13
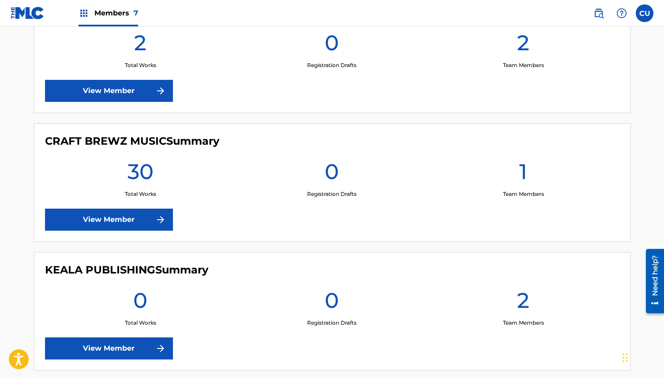
scroll to position [285, 0]
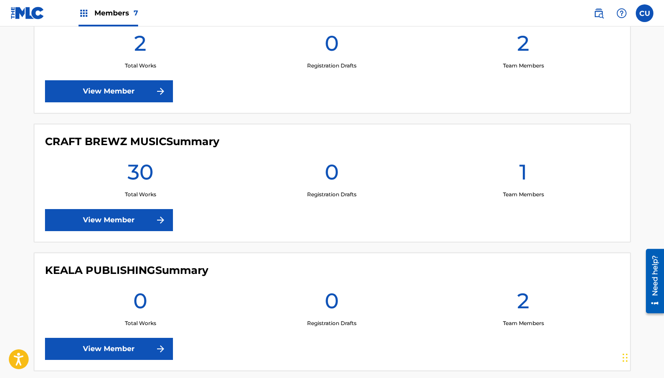
click at [108, 104] on div "COOGA MUSIC CORPORATION Summary 2 Total Works 0 Registration Drafts 2 Team Memb…" at bounding box center [332, 54] width 596 height 118
click at [114, 95] on link "View Member" at bounding box center [109, 91] width 128 height 22
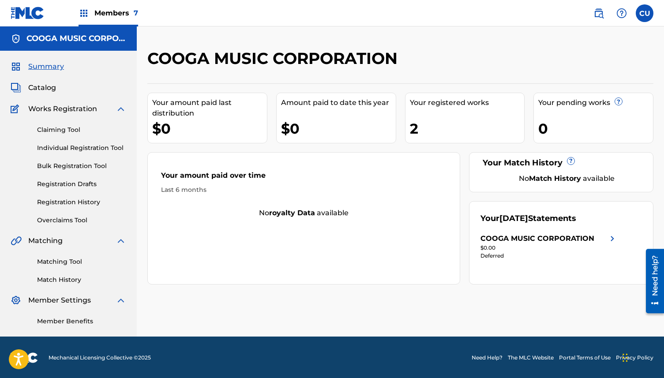
click at [45, 87] on span "Catalog" at bounding box center [42, 87] width 28 height 11
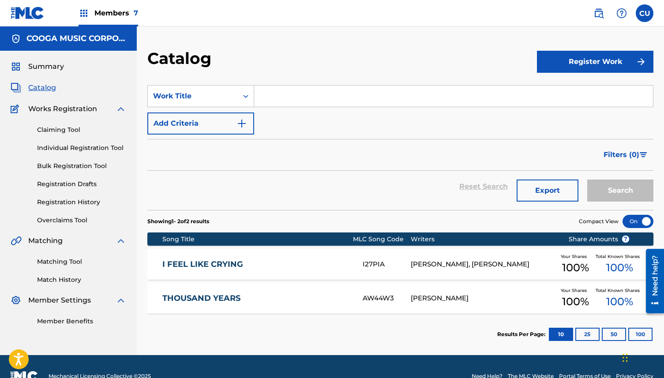
click at [31, 17] on img at bounding box center [28, 13] width 34 height 13
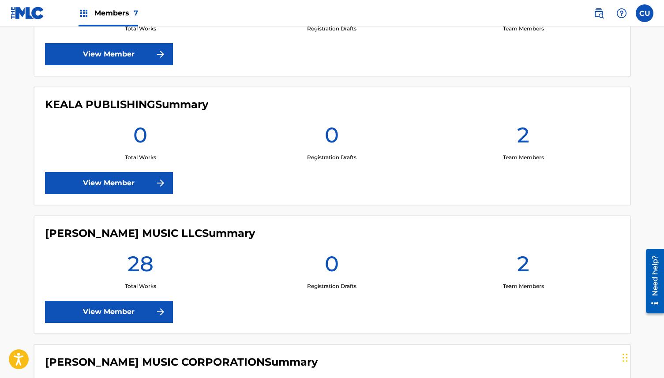
scroll to position [451, 0]
click at [113, 309] on link "View Member" at bounding box center [109, 312] width 128 height 22
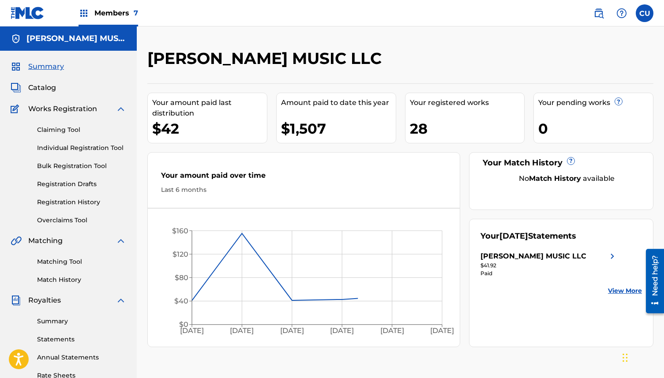
click at [45, 91] on span "Catalog" at bounding box center [42, 87] width 28 height 11
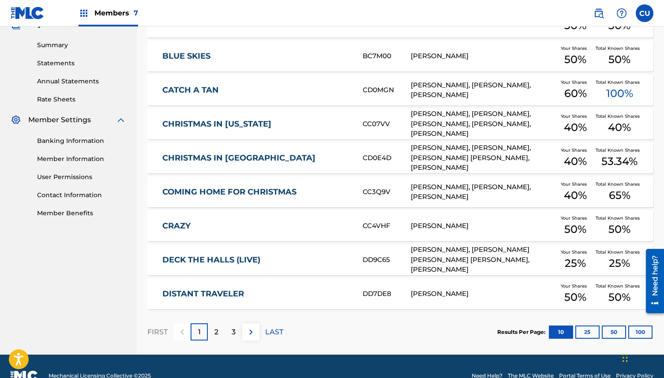
click at [217, 316] on div "FIRST 1 2 3 LAST" at bounding box center [215, 331] width 136 height 45
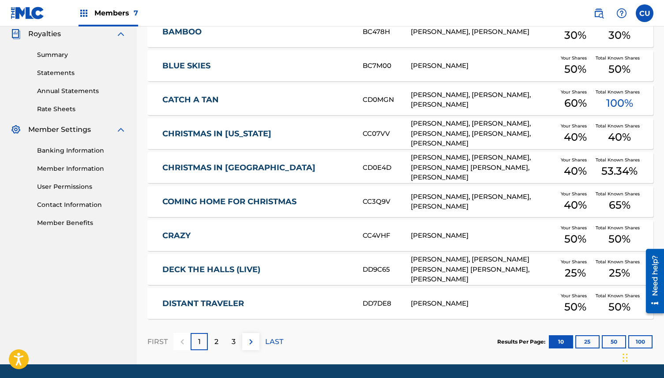
click at [229, 319] on div "Showing 1 - 10 of 28 results Compact View Song Title MLC Song Code Writers Shar…" at bounding box center [400, 154] width 506 height 421
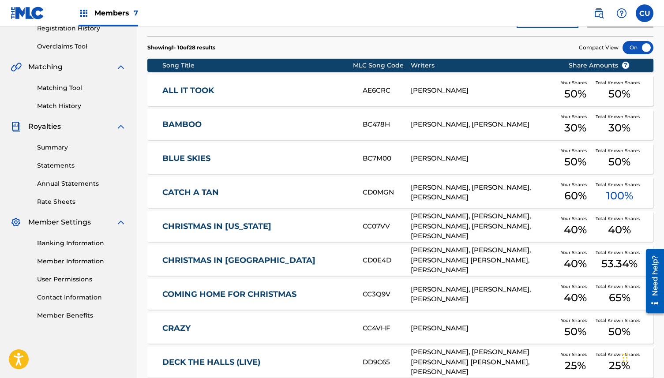
scroll to position [295, 0]
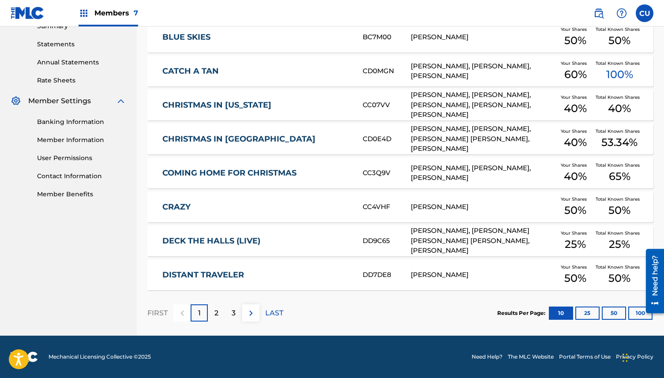
click at [236, 317] on div "3" at bounding box center [233, 312] width 17 height 17
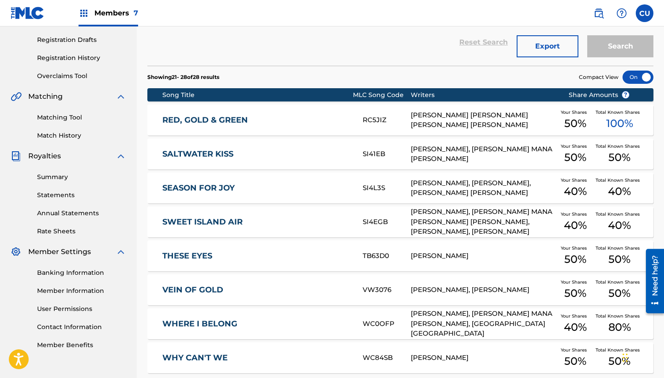
scroll to position [0, 0]
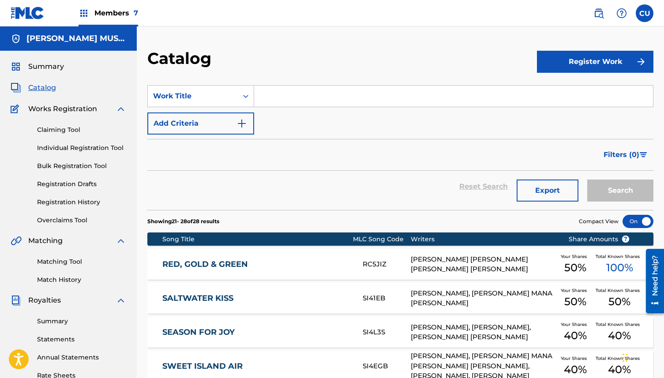
click at [32, 18] on img at bounding box center [28, 13] width 34 height 13
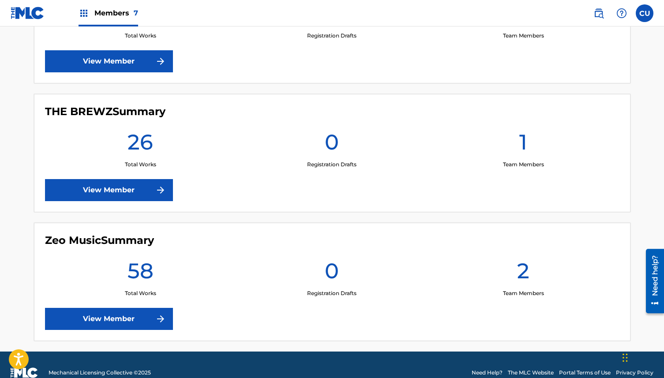
click at [109, 303] on div "Zeo Music Summary 58 Total Works 0 Registration Drafts 2 Team Members View Memb…" at bounding box center [332, 282] width 596 height 118
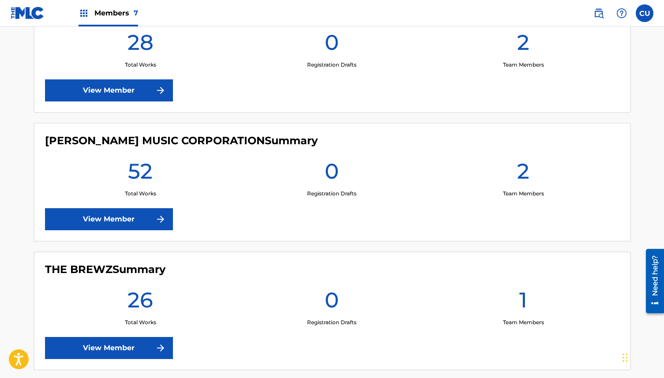
scroll to position [847, 0]
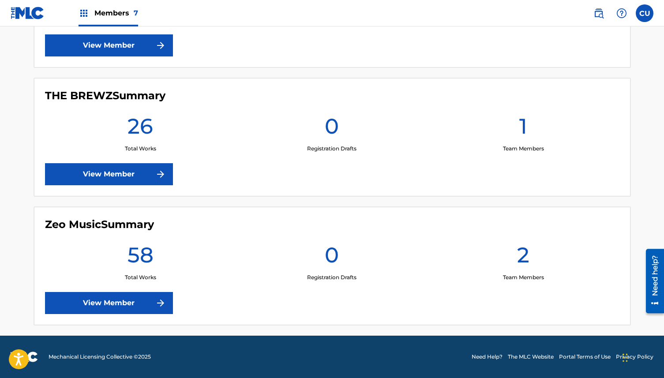
click at [132, 308] on link "View Member" at bounding box center [109, 303] width 128 height 22
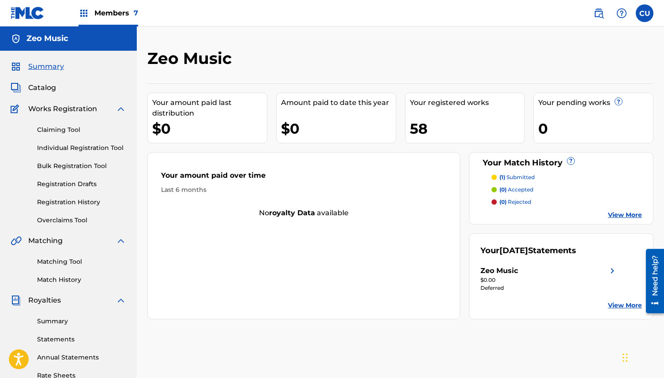
click at [41, 88] on span "Catalog" at bounding box center [42, 87] width 28 height 11
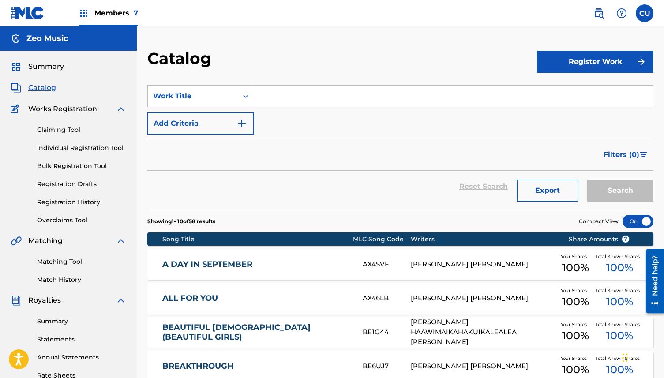
scroll to position [295, 0]
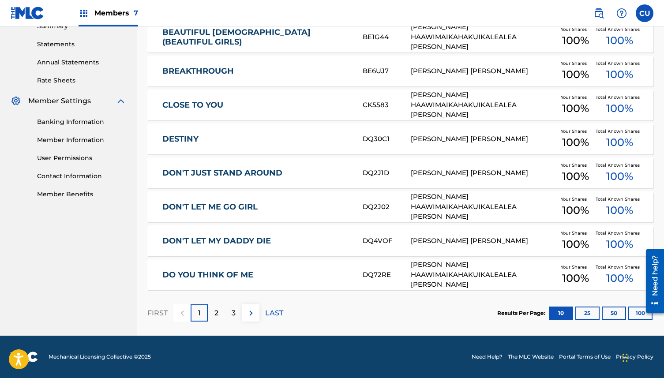
click at [240, 319] on div "3" at bounding box center [233, 312] width 17 height 17
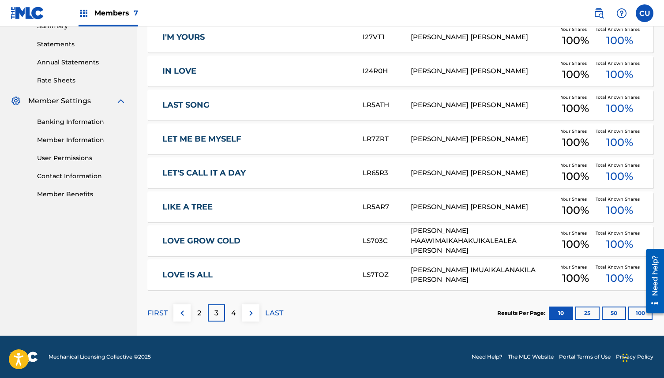
click at [242, 316] on div "4" at bounding box center [233, 312] width 17 height 17
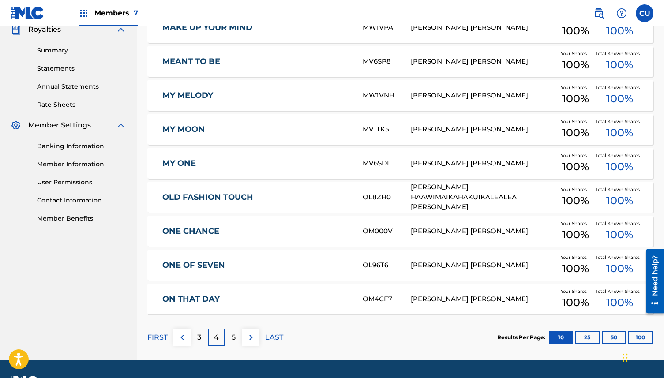
scroll to position [270, 0]
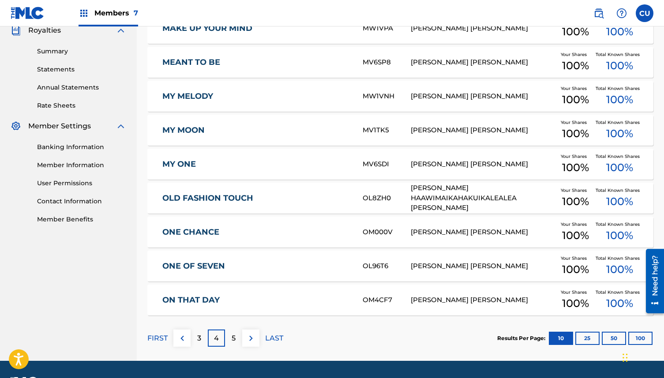
click at [215, 196] on link "OLD FASHION TOUCH" at bounding box center [256, 198] width 188 height 10
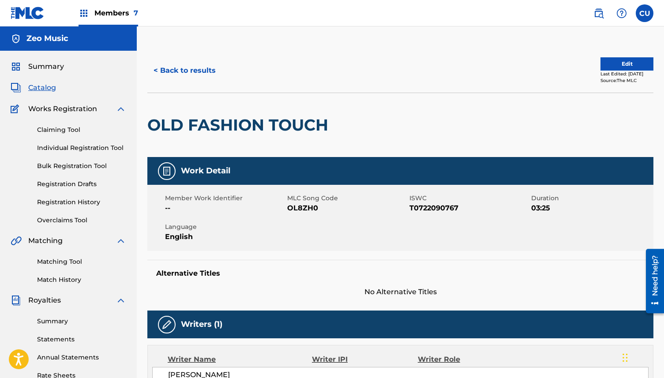
click at [36, 64] on span "Summary" at bounding box center [46, 66] width 36 height 11
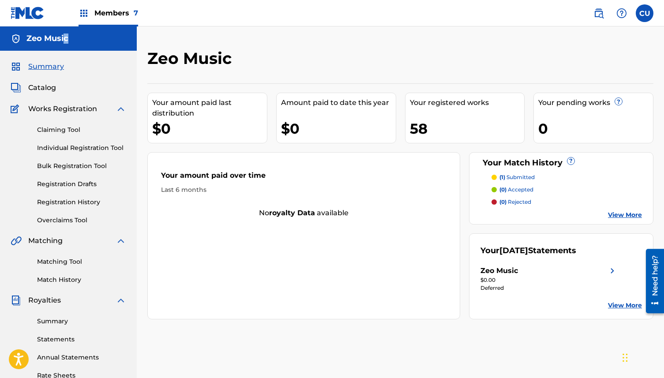
click at [63, 44] on div "Zeo Music" at bounding box center [68, 38] width 137 height 24
click at [36, 21] on link at bounding box center [28, 13] width 34 height 26
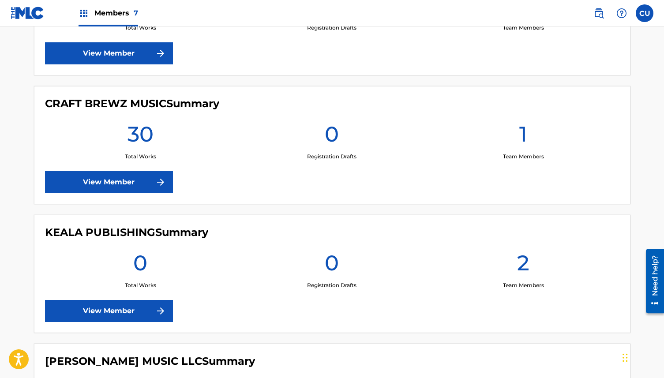
scroll to position [319, 0]
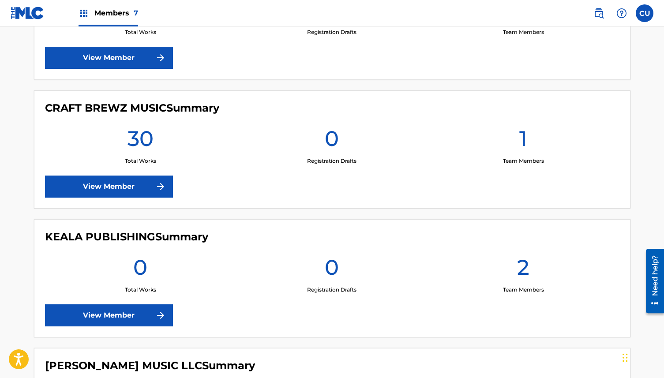
click at [112, 325] on link "View Member" at bounding box center [109, 315] width 128 height 22
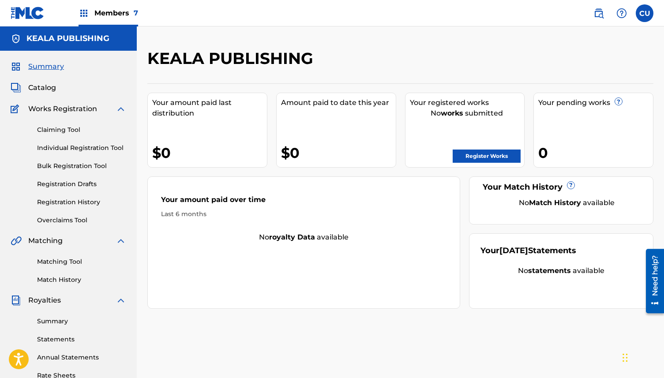
click at [46, 90] on span "Catalog" at bounding box center [42, 87] width 28 height 11
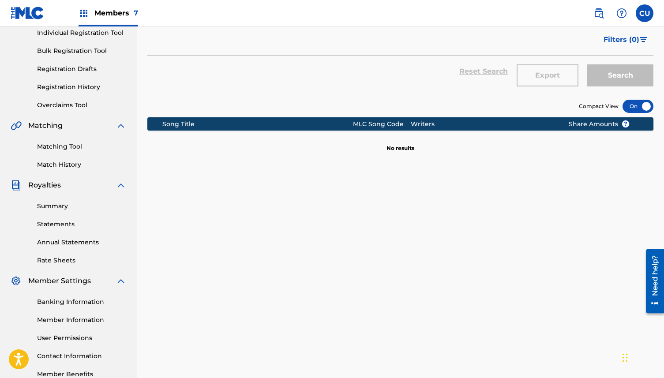
scroll to position [114, 0]
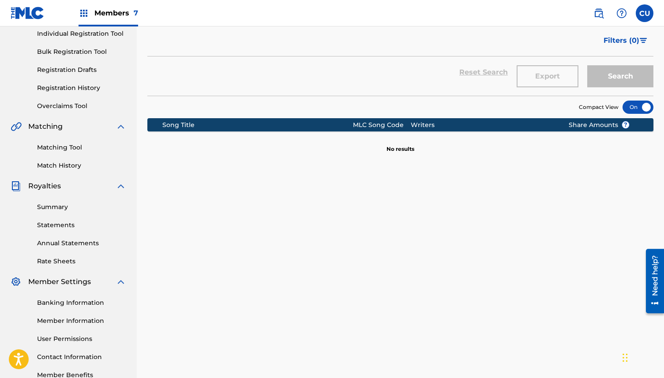
click at [69, 71] on link "Registration Drafts" at bounding box center [81, 69] width 89 height 9
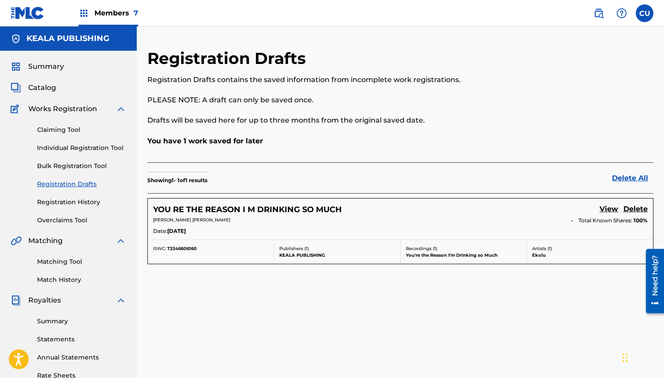
click at [606, 212] on link "View" at bounding box center [609, 210] width 19 height 12
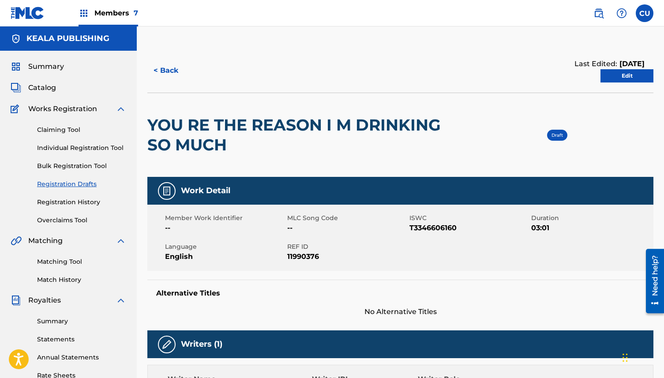
click at [610, 79] on link "Edit" at bounding box center [626, 75] width 53 height 13
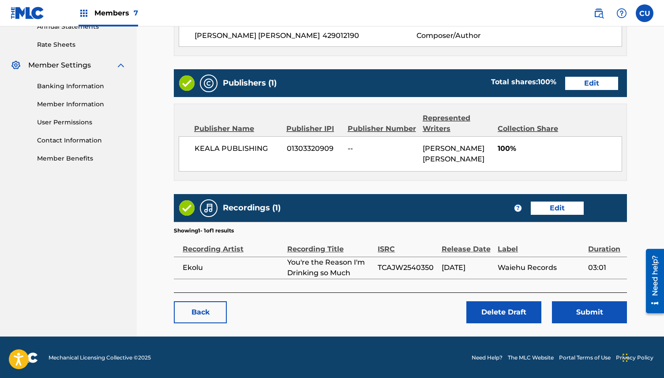
scroll to position [329, 0]
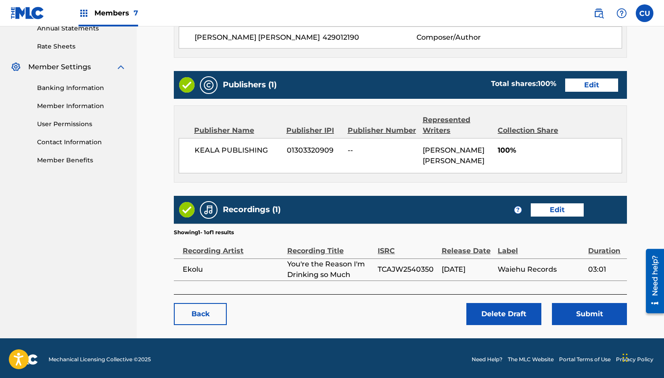
click at [585, 322] on button "Submit" at bounding box center [589, 314] width 75 height 22
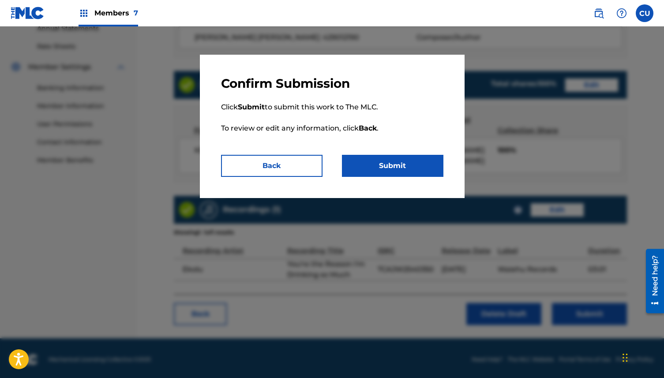
click at [382, 168] on button "Submit" at bounding box center [392, 166] width 101 height 22
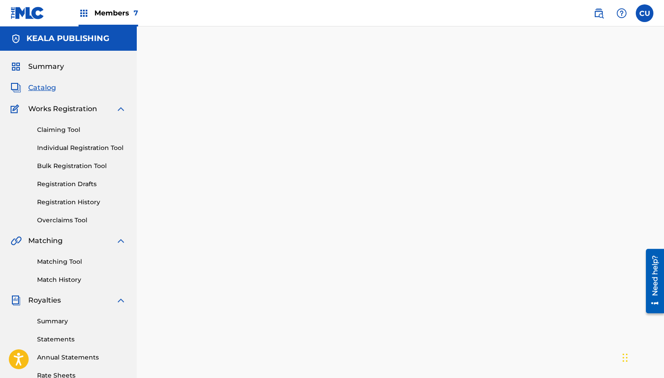
click at [37, 66] on span "Summary" at bounding box center [46, 66] width 36 height 11
